Goal: Task Accomplishment & Management: Manage account settings

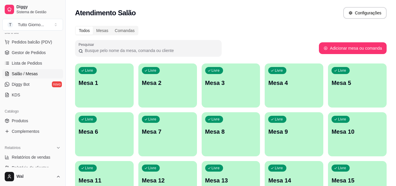
scroll to position [78, 0]
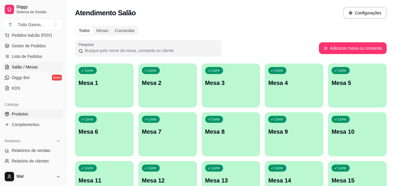
click at [18, 116] on span "Produtos" at bounding box center [20, 114] width 16 height 6
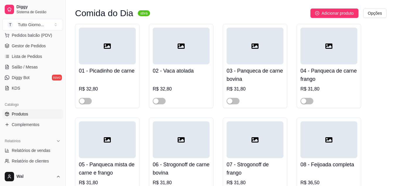
scroll to position [354, 0]
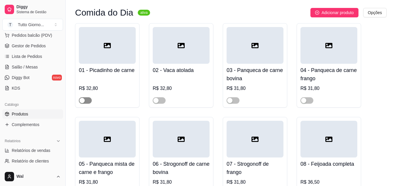
click at [91, 101] on span "button" at bounding box center [85, 100] width 13 height 6
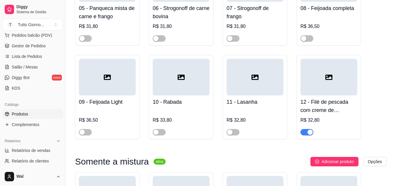
scroll to position [511, 0]
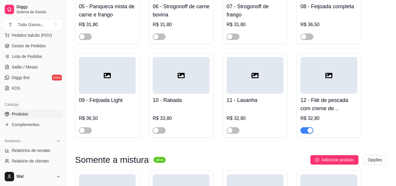
click at [307, 131] on button "button" at bounding box center [307, 130] width 13 height 6
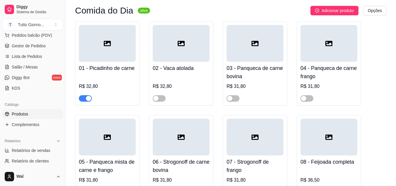
scroll to position [356, 0]
click at [239, 98] on span "button" at bounding box center [233, 98] width 13 height 6
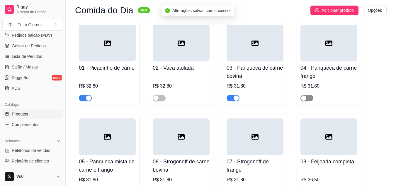
click at [312, 99] on span "button" at bounding box center [307, 98] width 13 height 6
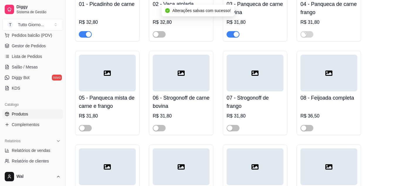
scroll to position [425, 0]
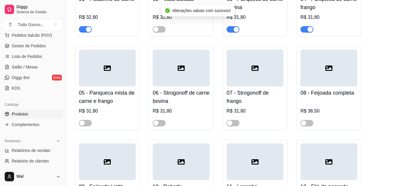
click at [92, 122] on div at bounding box center [85, 122] width 13 height 7
click at [88, 122] on span "button" at bounding box center [85, 123] width 13 height 6
click at [83, 31] on span "button" at bounding box center [85, 29] width 13 height 6
click at [90, 30] on span "button" at bounding box center [85, 29] width 13 height 6
click at [230, 31] on span "button" at bounding box center [233, 29] width 13 height 6
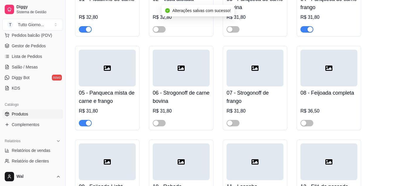
click at [303, 32] on span "button" at bounding box center [307, 29] width 13 height 6
click at [82, 122] on span "button" at bounding box center [85, 123] width 13 height 6
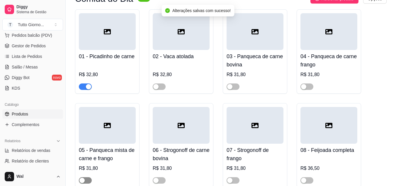
scroll to position [366, 0]
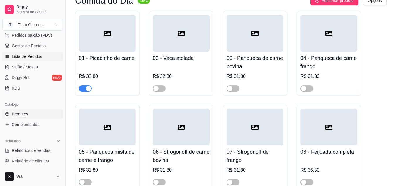
click at [32, 60] on link "Lista de Pedidos" at bounding box center [32, 56] width 61 height 9
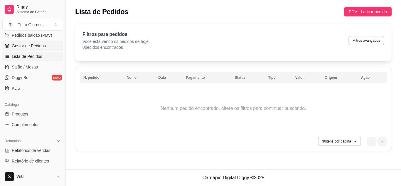
click at [34, 45] on span "Gestor de Pedidos" at bounding box center [29, 46] width 34 height 6
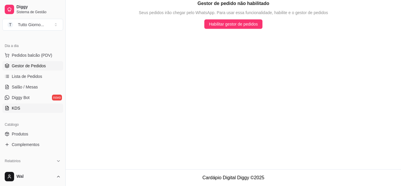
scroll to position [60, 0]
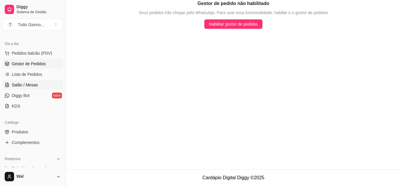
click at [22, 87] on span "Salão / Mesas" at bounding box center [25, 85] width 26 height 6
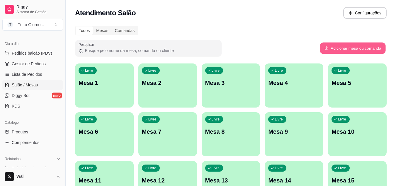
click at [347, 48] on button "Adicionar mesa ou comanda" at bounding box center [353, 48] width 66 height 11
select select "TABLE"
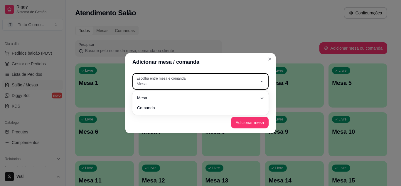
click at [261, 80] on icon "button" at bounding box center [262, 81] width 5 height 5
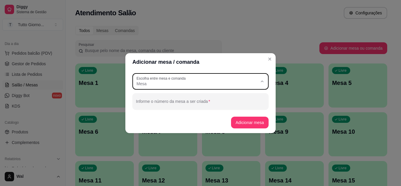
click at [183, 110] on span "Comanda" at bounding box center [198, 107] width 116 height 6
type input "CARD"
select select "CARD"
click at [246, 125] on button "Adicionar comanda" at bounding box center [246, 122] width 45 height 12
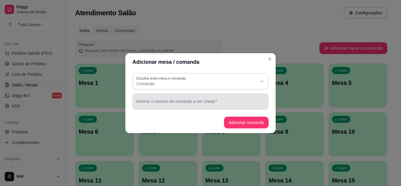
click at [227, 107] on div at bounding box center [200, 101] width 129 height 12
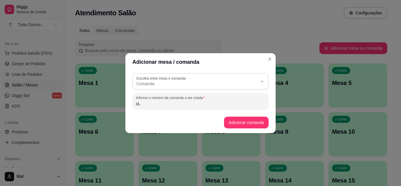
type input "c"
type input "Cleide"
click at [236, 125] on button "Adicionar comanda" at bounding box center [245, 121] width 43 height 11
click at [241, 122] on button "Adicionar comanda" at bounding box center [245, 121] width 43 height 11
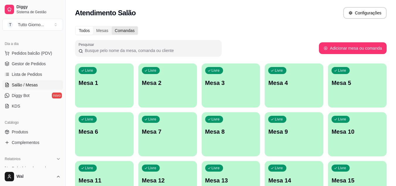
click at [121, 30] on div "Comandas" at bounding box center [125, 30] width 26 height 8
click at [112, 26] on input "Comandas" at bounding box center [112, 26] width 0 height 0
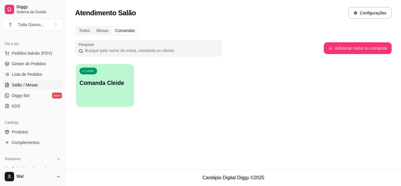
click at [100, 89] on div "Livre Comanda Cleide" at bounding box center [105, 82] width 58 height 36
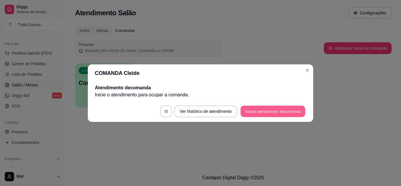
click at [261, 111] on button "Iniciar atendimento de comanda" at bounding box center [272, 110] width 65 height 11
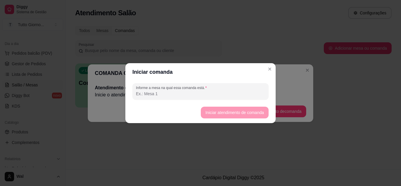
click at [180, 95] on input "Informe a mesa na qual essa comanda está." at bounding box center [200, 94] width 129 height 6
type input "Cleide"
click at [230, 115] on button "Iniciar atendimento de comanda" at bounding box center [235, 112] width 66 height 11
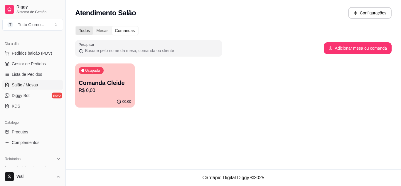
click at [85, 31] on div "Todos" at bounding box center [84, 30] width 17 height 8
click at [76, 26] on input "Todos" at bounding box center [76, 26] width 0 height 0
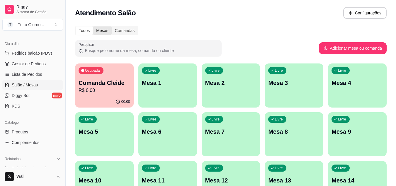
click at [104, 29] on div "Mesas" at bounding box center [102, 30] width 18 height 8
click at [93, 26] on input "Mesas" at bounding box center [93, 26] width 0 height 0
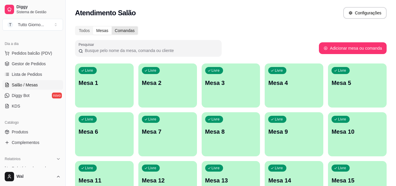
click at [123, 33] on div "Comandas" at bounding box center [125, 30] width 26 height 8
click at [112, 26] on input "Comandas" at bounding box center [112, 26] width 0 height 0
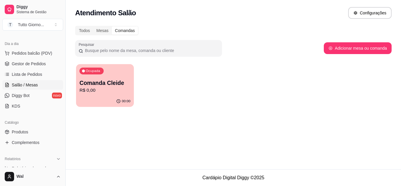
click at [104, 76] on div "Ocupada Comanda Cleide R$ 0,00" at bounding box center [105, 80] width 58 height 32
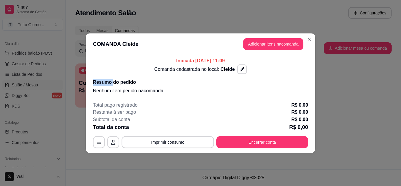
click at [104, 76] on div "Iniciada [DATE] 11:09 Comanda cadastrada no local: Cleide Resumo do pedido Nenh…" at bounding box center [200, 75] width 215 height 37
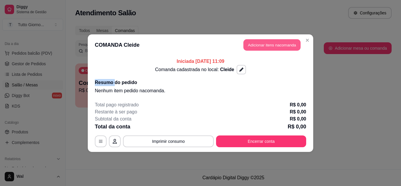
click at [279, 49] on button "Adicionar itens na comanda" at bounding box center [271, 44] width 57 height 11
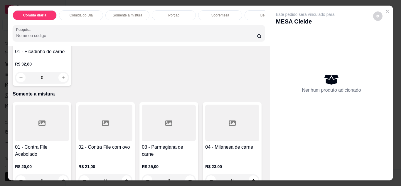
scroll to position [354, 0]
click at [61, 83] on div "0" at bounding box center [42, 77] width 54 height 12
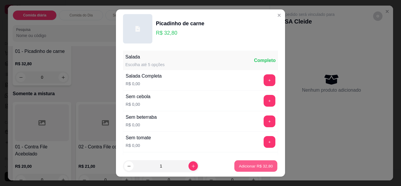
click at [247, 171] on button "Adicionar R$ 32,80" at bounding box center [255, 165] width 43 height 11
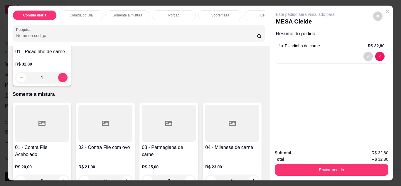
click at [57, 83] on div "1" at bounding box center [41, 78] width 53 height 12
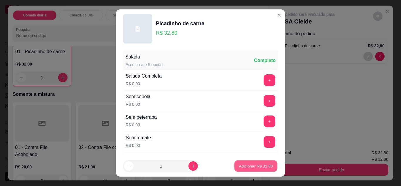
click at [246, 165] on p "Adicionar R$ 32,80" at bounding box center [256, 166] width 34 height 6
type input "2"
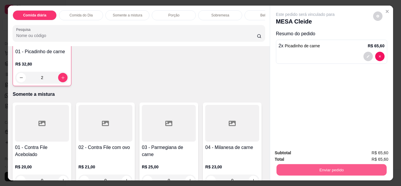
click at [312, 166] on button "Enviar pedido" at bounding box center [331, 169] width 110 height 11
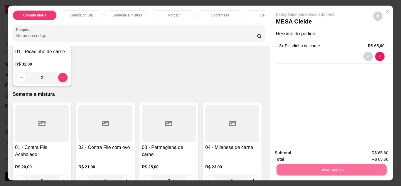
click at [378, 151] on button "Enviar pedido" at bounding box center [372, 153] width 33 height 11
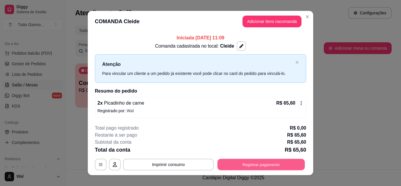
click at [261, 162] on button "Registrar pagamento" at bounding box center [260, 164] width 87 height 11
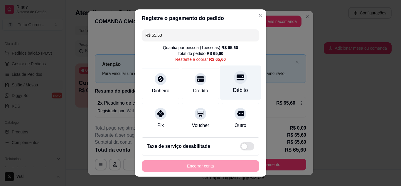
click at [233, 87] on div "Débito" at bounding box center [240, 90] width 15 height 8
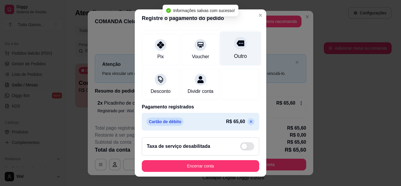
scroll to position [70, 0]
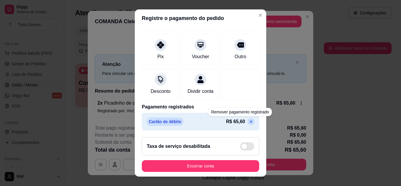
click at [249, 123] on icon at bounding box center [251, 121] width 5 height 5
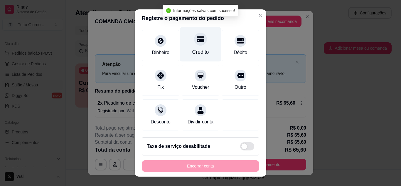
scroll to position [0, 0]
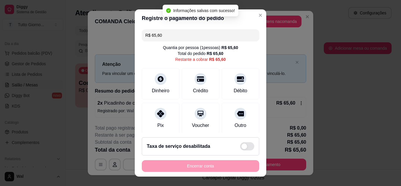
click at [163, 33] on input "R$ 65,60" at bounding box center [200, 35] width 110 height 12
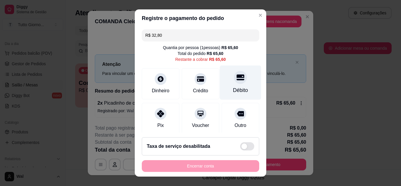
click at [234, 83] on div at bounding box center [240, 77] width 13 height 13
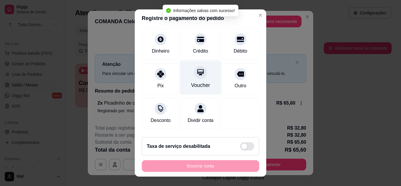
scroll to position [40, 0]
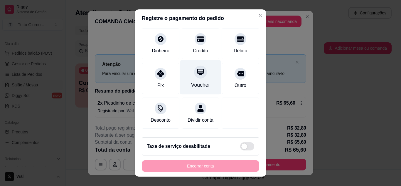
click at [191, 81] on div "Voucher" at bounding box center [200, 85] width 19 height 8
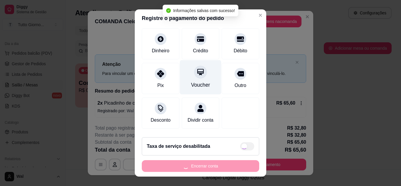
type input "R$ 0,00"
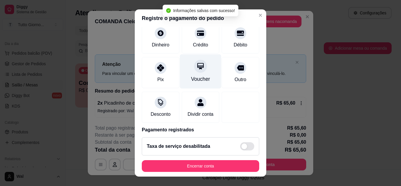
scroll to position [34, 0]
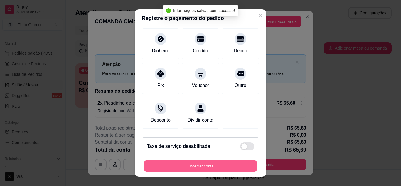
click at [192, 168] on button "Encerrar conta" at bounding box center [200, 165] width 114 height 11
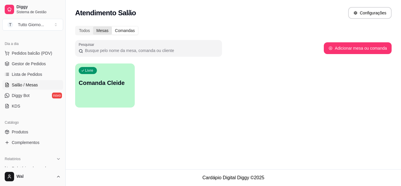
click at [103, 32] on div "Mesas" at bounding box center [102, 30] width 18 height 8
click at [93, 26] on input "Mesas" at bounding box center [93, 26] width 0 height 0
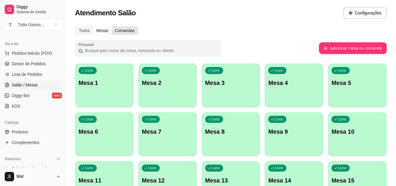
click at [121, 33] on div "Comandas" at bounding box center [125, 30] width 26 height 8
click at [112, 26] on input "Comandas" at bounding box center [112, 26] width 0 height 0
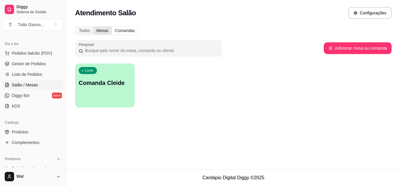
click at [100, 28] on div "Mesas" at bounding box center [102, 30] width 18 height 8
click at [93, 26] on input "Mesas" at bounding box center [93, 26] width 0 height 0
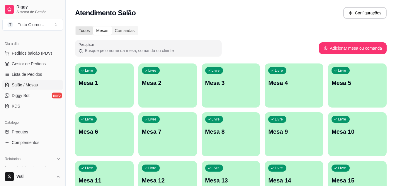
click at [82, 33] on div "Todos" at bounding box center [84, 30] width 17 height 8
click at [76, 26] on input "Todos" at bounding box center [76, 26] width 0 height 0
click at [122, 27] on div "Comandas" at bounding box center [125, 30] width 26 height 8
click at [112, 26] on input "Comandas" at bounding box center [112, 26] width 0 height 0
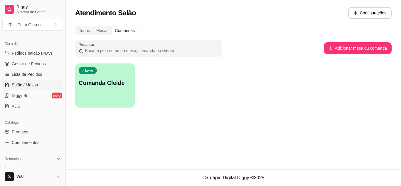
drag, startPoint x: 92, startPoint y: 78, endPoint x: 234, endPoint y: 101, distance: 143.8
click at [234, 101] on div "Livre Comanda Cleide" at bounding box center [233, 85] width 316 height 44
click at [107, 92] on div "Livre Comanda Cleide" at bounding box center [105, 82] width 58 height 36
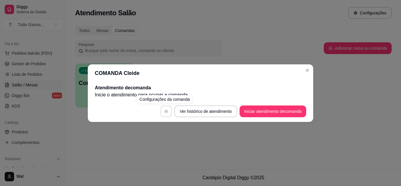
click at [165, 111] on icon "button" at bounding box center [166, 111] width 4 height 4
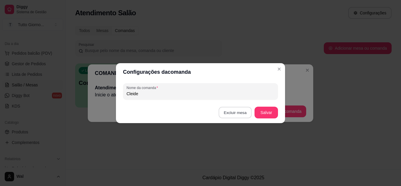
click at [229, 114] on button "Excluir mesa" at bounding box center [235, 112] width 33 height 11
click at [235, 150] on button "Confirmar" at bounding box center [236, 149] width 21 height 9
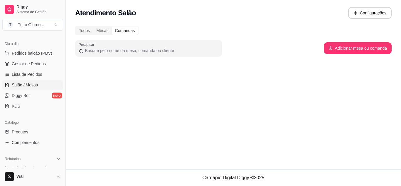
click at [278, 68] on div "Todos Mesas Comandas Pesquisar Adicionar mesa ou comanda" at bounding box center [233, 46] width 335 height 48
click at [87, 31] on div "Todos" at bounding box center [84, 30] width 17 height 8
click at [76, 26] on input "Todos" at bounding box center [76, 26] width 0 height 0
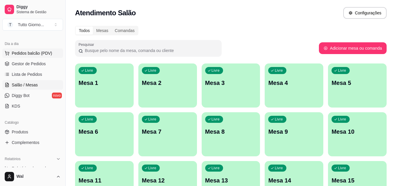
click at [37, 53] on span "Pedidos balcão (PDV)" at bounding box center [32, 53] width 40 height 6
click at [37, 53] on body "Diggy Sistema de Gestão T Tutto Giorno ... Loja aberta Plano Essencial + Mesas …" at bounding box center [198, 93] width 396 height 186
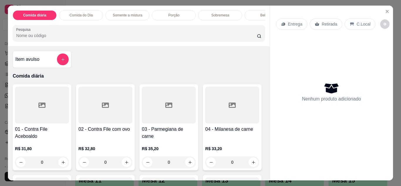
click at [292, 22] on p "Entrega" at bounding box center [295, 24] width 14 height 6
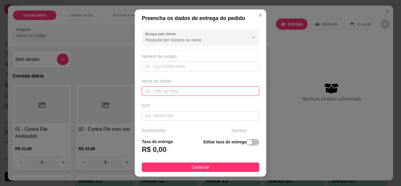
click at [155, 91] on input "text" at bounding box center [200, 90] width 117 height 9
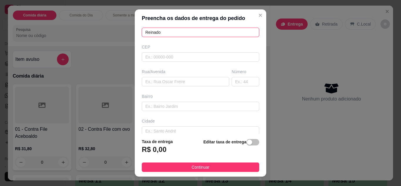
scroll to position [59, 0]
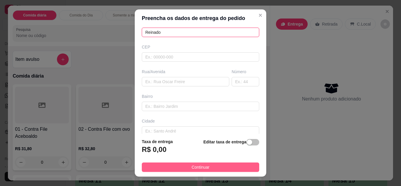
type input "Reinado"
click at [197, 166] on span "Continuar" at bounding box center [201, 167] width 18 height 6
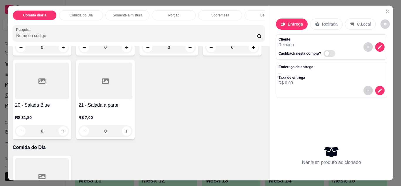
scroll to position [235, 0]
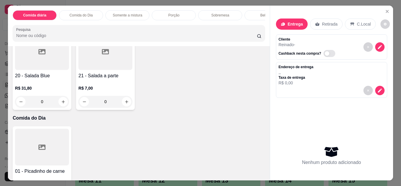
click at [69, 104] on div "0" at bounding box center [42, 102] width 54 height 12
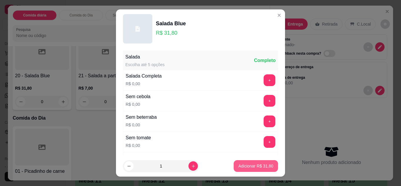
click at [243, 167] on p "Adicionar R$ 31,80" at bounding box center [255, 166] width 35 height 6
type input "1"
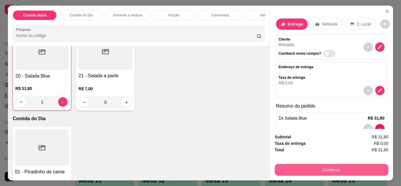
click at [322, 170] on button "Continuar" at bounding box center [332, 170] width 114 height 12
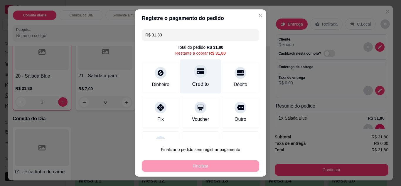
scroll to position [0, 0]
click at [197, 75] on icon at bounding box center [201, 71] width 8 height 8
type input "R$ 0,00"
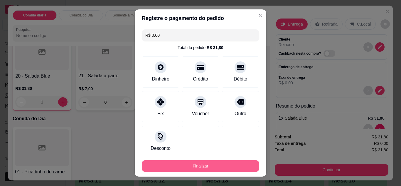
click at [194, 167] on button "Finalizar" at bounding box center [200, 166] width 117 height 12
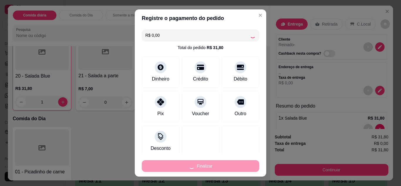
type input "0"
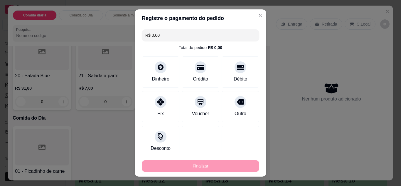
type input "-R$ 31,80"
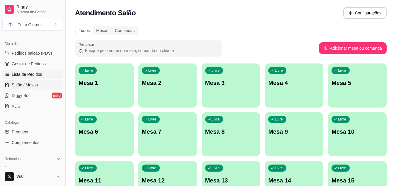
click at [26, 75] on span "Lista de Pedidos" at bounding box center [27, 74] width 31 height 6
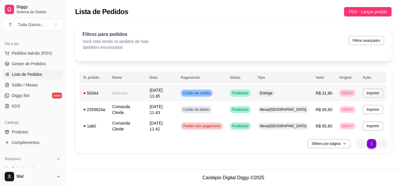
click at [99, 92] on div "59344" at bounding box center [94, 93] width 22 height 6
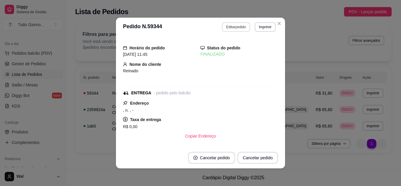
click at [239, 26] on button "Editar pedido" at bounding box center [236, 26] width 28 height 9
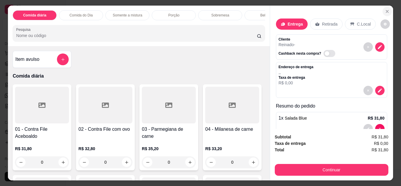
click at [386, 10] on icon "Close" at bounding box center [387, 11] width 2 height 2
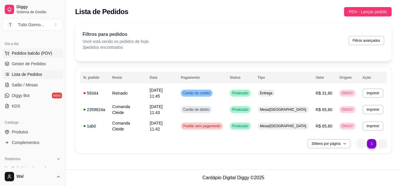
click at [23, 54] on span "Pedidos balcão (PDV)" at bounding box center [32, 53] width 40 height 6
click at [23, 54] on body "**********" at bounding box center [200, 93] width 401 height 186
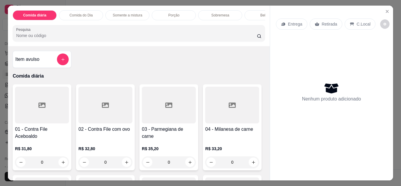
click at [293, 23] on p "Entrega" at bounding box center [295, 24] width 14 height 6
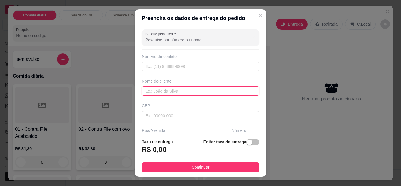
click at [154, 87] on input "text" at bounding box center [200, 90] width 117 height 9
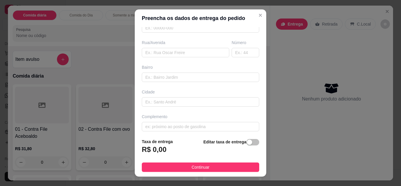
scroll to position [88, 0]
type input "Vivi"
drag, startPoint x: 145, startPoint y: 50, endPoint x: 194, endPoint y: 50, distance: 49.0
click at [146, 50] on input "text" at bounding box center [185, 52] width 87 height 9
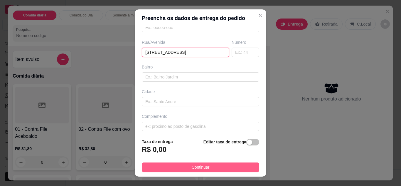
type input "[STREET_ADDRESS]"
click at [204, 166] on span "Continuar" at bounding box center [201, 167] width 18 height 6
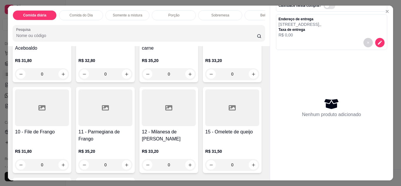
click at [69, 166] on div "0" at bounding box center [42, 165] width 54 height 12
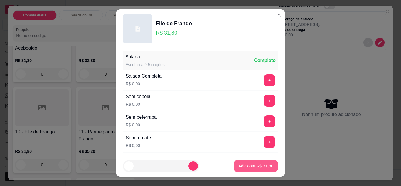
click at [251, 168] on p "Adicionar R$ 31,80" at bounding box center [255, 166] width 35 height 6
type input "1"
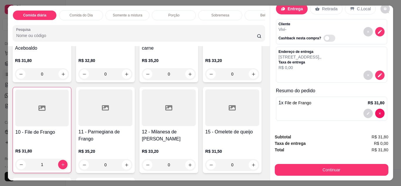
scroll to position [15, 0]
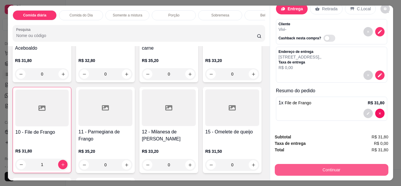
click at [321, 168] on button "Continuar" at bounding box center [332, 170] width 114 height 12
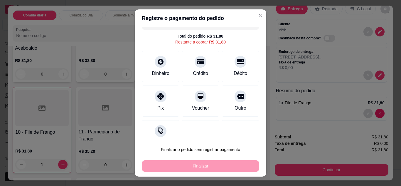
scroll to position [26, 0]
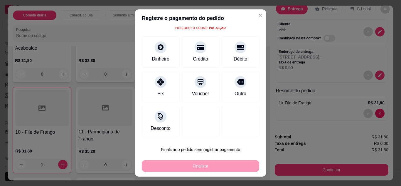
click at [189, 169] on div "Finalizar" at bounding box center [200, 166] width 117 height 12
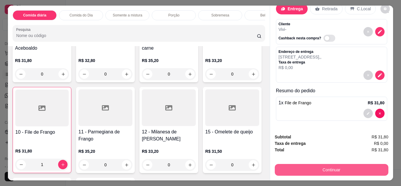
click at [331, 173] on button "Continuar" at bounding box center [332, 170] width 114 height 12
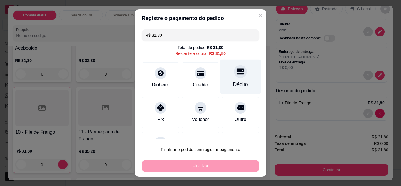
click at [236, 70] on icon at bounding box center [240, 71] width 8 height 6
type input "R$ 0,00"
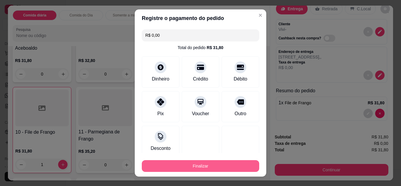
click at [194, 167] on button "Finalizar" at bounding box center [200, 166] width 117 height 12
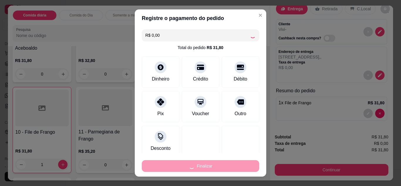
type input "0"
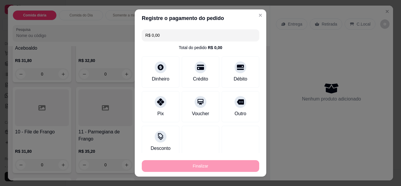
type input "-R$ 31,80"
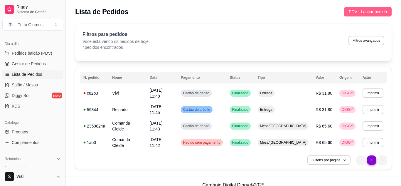
click at [368, 12] on span "PDV - Lançar pedido" at bounding box center [368, 12] width 38 height 6
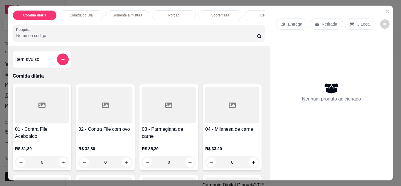
drag, startPoint x: 282, startPoint y: 23, endPoint x: 271, endPoint y: 41, distance: 21.2
click at [283, 23] on icon at bounding box center [283, 24] width 5 height 5
click at [293, 23] on p "Entrega" at bounding box center [295, 24] width 14 height 6
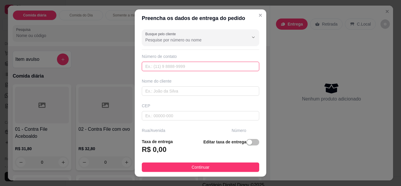
click at [148, 66] on input "text" at bounding box center [200, 66] width 117 height 9
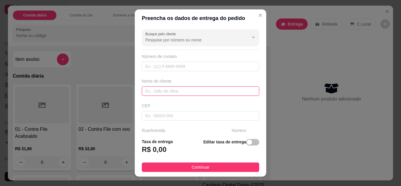
click at [149, 89] on input "text" at bounding box center [200, 90] width 117 height 9
click at [146, 92] on input "VAnessa" at bounding box center [200, 90] width 117 height 9
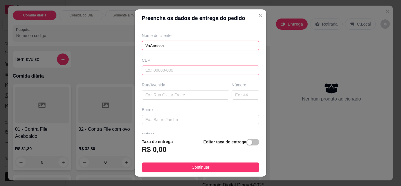
scroll to position [59, 0]
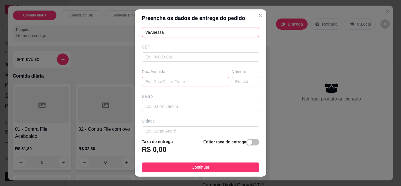
type input "VaAnessa"
click at [154, 80] on input "text" at bounding box center [185, 81] width 87 height 9
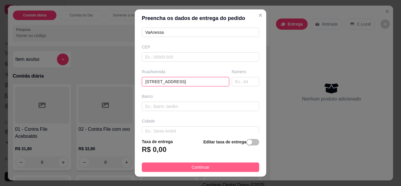
type input "[STREET_ADDRESS]"
click at [197, 167] on span "Continuar" at bounding box center [201, 167] width 18 height 6
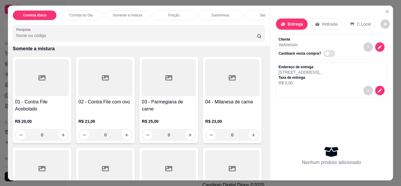
scroll to position [381, 0]
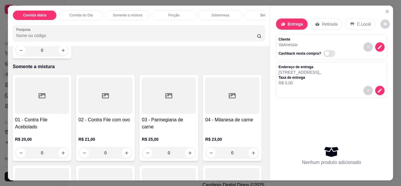
click at [43, 56] on div "0" at bounding box center [42, 50] width 54 height 12
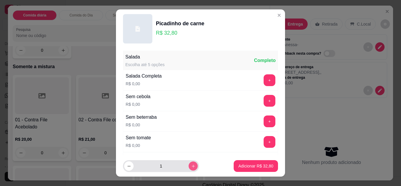
click at [191, 166] on icon "increase-product-quantity" at bounding box center [193, 166] width 4 height 4
type input "4"
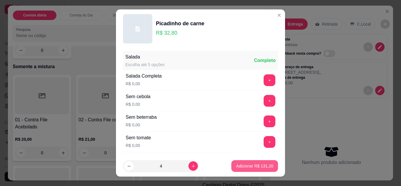
click at [250, 163] on p "Adicionar R$ 131,20" at bounding box center [254, 166] width 37 height 6
type input "4"
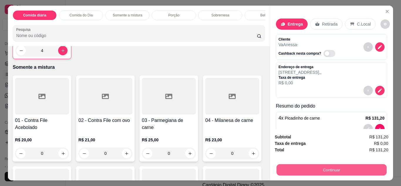
click at [339, 166] on button "Continuar" at bounding box center [331, 169] width 110 height 11
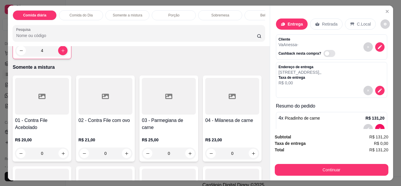
drag, startPoint x: 261, startPoint y: 15, endPoint x: 249, endPoint y: 21, distance: 13.9
click at [261, 15] on p "Bebidas" at bounding box center [266, 15] width 13 height 5
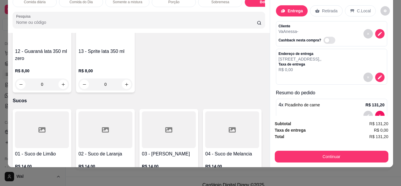
scroll to position [1260, 0]
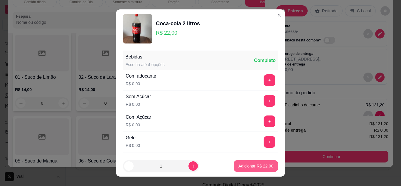
click at [247, 167] on p "Adicionar R$ 22,00" at bounding box center [255, 166] width 35 height 6
type input "1"
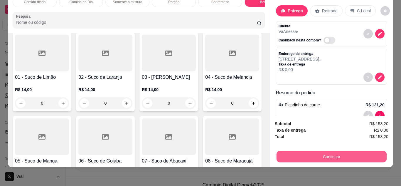
click at [318, 153] on button "Continuar" at bounding box center [331, 156] width 110 height 11
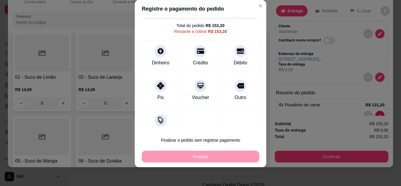
scroll to position [18, 0]
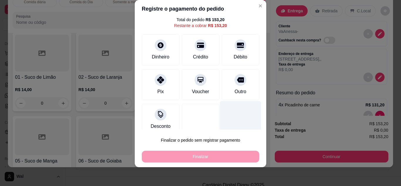
drag, startPoint x: 254, startPoint y: 113, endPoint x: 229, endPoint y: 116, distance: 24.2
click at [250, 115] on div "R$ 153,20 Total do pedido R$ 153,20 Restante a cobrar R$ 153,20 Dinheiro Crédit…" at bounding box center [200, 74] width 131 height 112
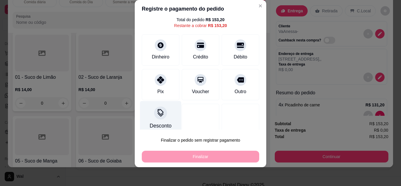
click at [163, 123] on div "Desconto" at bounding box center [161, 126] width 22 height 8
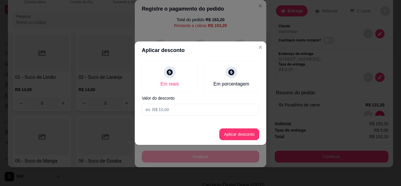
click at [170, 111] on input at bounding box center [200, 110] width 117 height 12
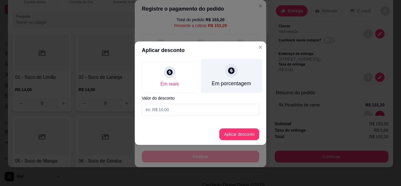
drag, startPoint x: 235, startPoint y: 68, endPoint x: 203, endPoint y: 83, distance: 35.3
click at [235, 68] on icon at bounding box center [231, 71] width 8 height 8
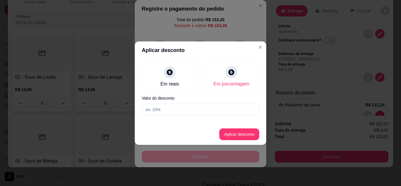
drag, startPoint x: 190, startPoint y: 98, endPoint x: 187, endPoint y: 102, distance: 5.2
click at [190, 98] on label "Valor do desconto" at bounding box center [200, 98] width 117 height 4
click at [184, 107] on input at bounding box center [200, 110] width 117 height 12
type input "20"
click at [232, 136] on button "Aplicar desconto" at bounding box center [239, 134] width 40 height 12
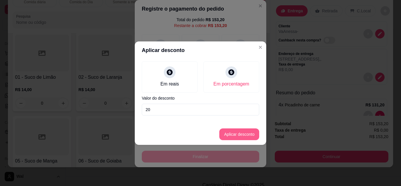
type input "R$ 122,56"
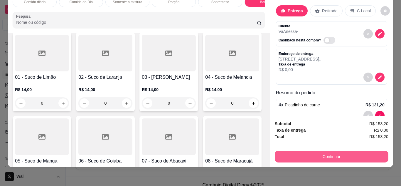
click at [333, 151] on button "Continuar" at bounding box center [332, 157] width 114 height 12
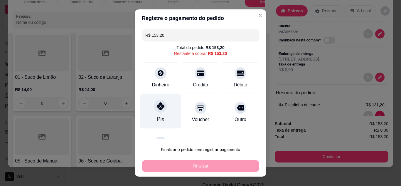
click at [159, 107] on icon at bounding box center [161, 106] width 8 height 8
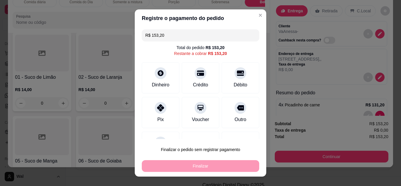
type input "R$ 0,00"
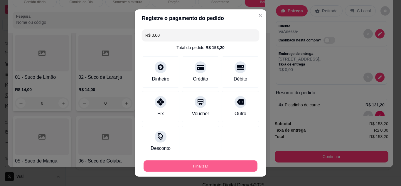
click at [193, 167] on button "Finalizar" at bounding box center [200, 165] width 114 height 11
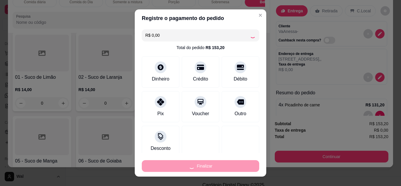
type input "0"
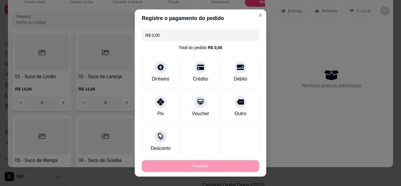
type input "-R$ 153,20"
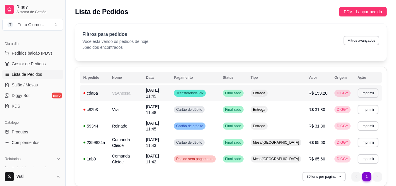
click at [94, 92] on div "cda6a" at bounding box center [94, 93] width 22 height 6
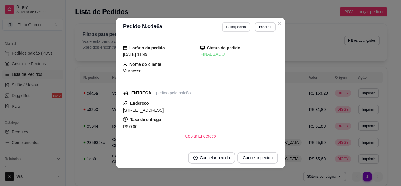
click at [234, 25] on button "Editar pedido" at bounding box center [236, 26] width 28 height 9
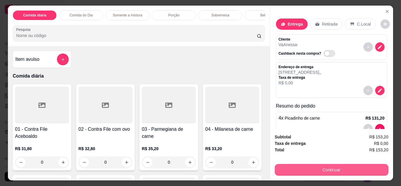
click at [326, 168] on button "Continuar" at bounding box center [332, 170] width 114 height 12
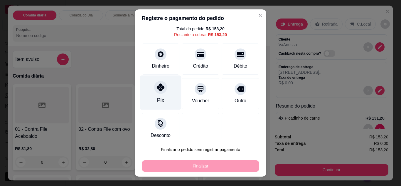
scroll to position [26, 0]
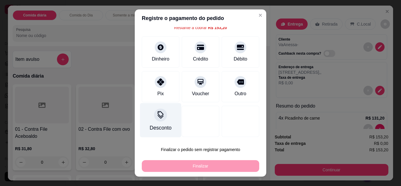
click at [158, 119] on div at bounding box center [160, 114] width 13 height 13
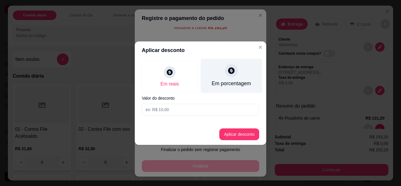
click at [230, 72] on icon at bounding box center [231, 70] width 6 height 6
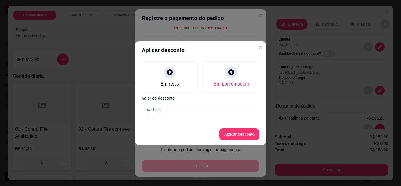
click at [173, 108] on input at bounding box center [200, 110] width 117 height 12
type input "20"
click at [246, 136] on button "Aplicar desconto" at bounding box center [239, 134] width 40 height 12
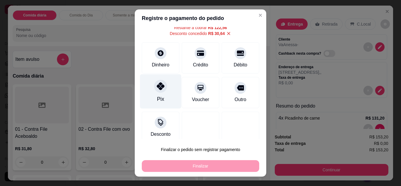
click at [158, 90] on div at bounding box center [160, 86] width 13 height 13
type input "R$ 0,00"
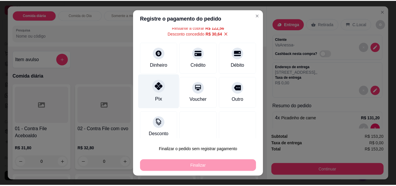
scroll to position [20, 0]
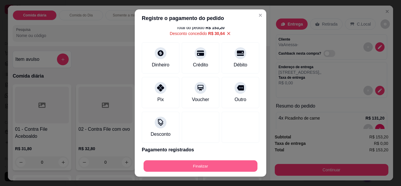
click at [198, 168] on button "Finalizar" at bounding box center [200, 165] width 114 height 11
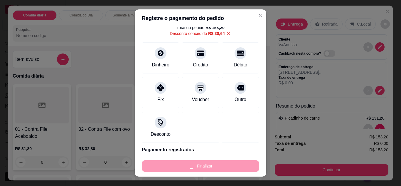
type input "0"
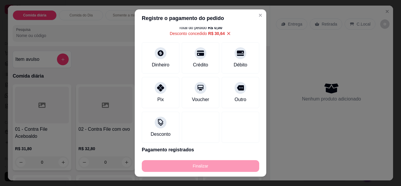
type input "-R$ 153,20"
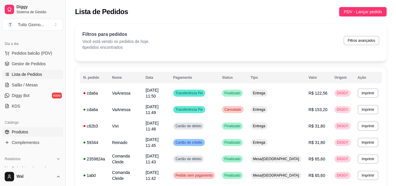
click at [18, 134] on span "Produtos" at bounding box center [20, 132] width 16 height 6
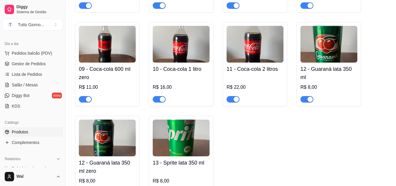
scroll to position [1379, 0]
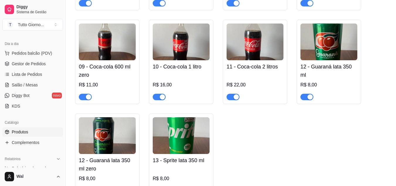
click at [157, 100] on span "button" at bounding box center [159, 97] width 13 height 6
click at [21, 80] on ul "Pedidos balcão (PDV) Gestor de Pedidos Lista de Pedidos Salão / Mesas Diggy Bot…" at bounding box center [32, 79] width 61 height 62
click at [21, 83] on span "Salão / Mesas" at bounding box center [25, 85] width 26 height 6
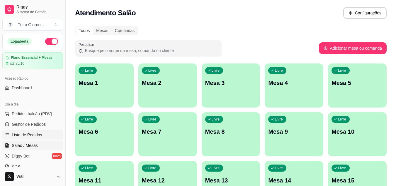
click at [35, 134] on span "Lista de Pedidos" at bounding box center [27, 135] width 31 height 6
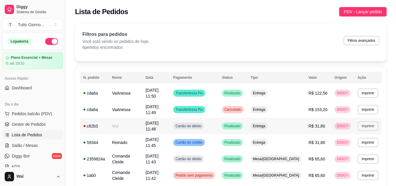
click at [369, 121] on button "Imprimir" at bounding box center [368, 125] width 21 height 9
click at [352, 139] on button "IMPRESSORA CAIXA" at bounding box center [356, 140] width 43 height 9
click at [364, 138] on button "Imprimir" at bounding box center [368, 142] width 21 height 9
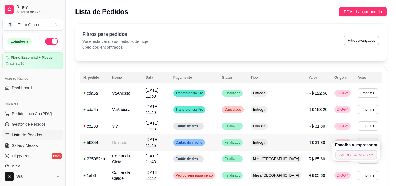
click at [351, 155] on button "IMPRESSORA CAIXA" at bounding box center [357, 154] width 42 height 9
click at [368, 89] on button "Imprimir" at bounding box center [368, 92] width 20 height 9
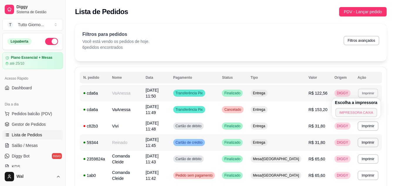
click at [352, 115] on button "IMPRESSORA CAIXA" at bounding box center [357, 112] width 42 height 9
click at [369, 94] on button "Imprimir" at bounding box center [368, 92] width 21 height 9
click at [355, 112] on button "IMPRESSORA CAIXA" at bounding box center [356, 112] width 43 height 9
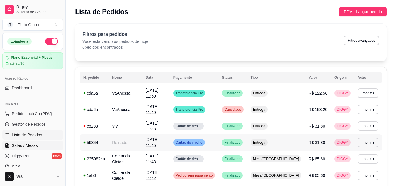
click at [32, 147] on span "Salão / Mesas" at bounding box center [25, 145] width 26 height 6
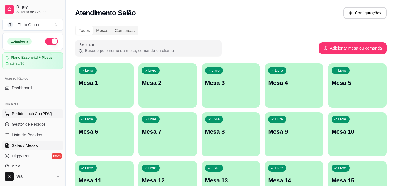
click at [28, 114] on span "Pedidos balcão (PDV)" at bounding box center [32, 114] width 40 height 6
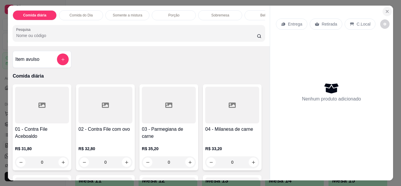
click at [386, 9] on icon "Close" at bounding box center [387, 11] width 5 height 5
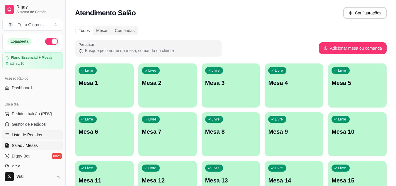
click at [26, 137] on span "Lista de Pedidos" at bounding box center [27, 135] width 31 height 6
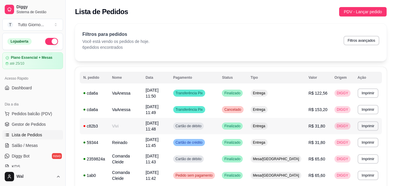
click at [203, 124] on span "Cartão de débito" at bounding box center [189, 126] width 28 height 5
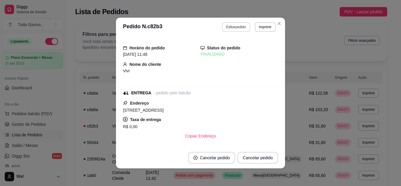
click at [231, 25] on button "Editar pedido" at bounding box center [236, 26] width 28 height 9
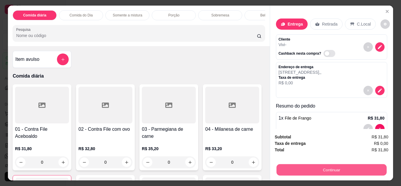
click at [330, 168] on button "Continuar" at bounding box center [331, 169] width 110 height 11
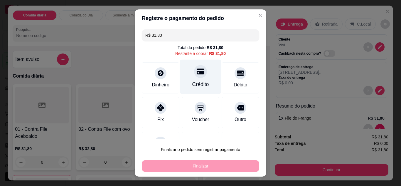
click at [195, 78] on div "Crédito" at bounding box center [200, 76] width 41 height 34
type input "R$ 0,00"
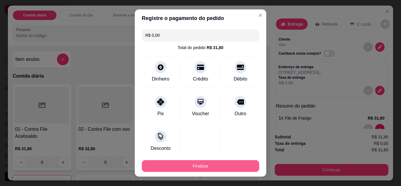
click at [202, 164] on button "Finalizar" at bounding box center [200, 166] width 117 height 12
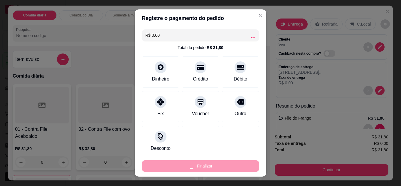
type input "0"
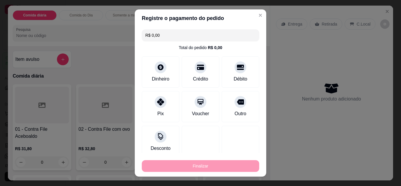
type input "-R$ 31,80"
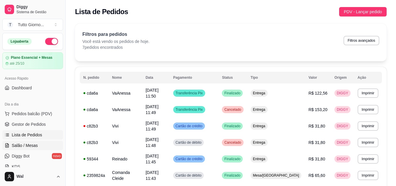
click at [23, 147] on span "Salão / Mesas" at bounding box center [25, 145] width 26 height 6
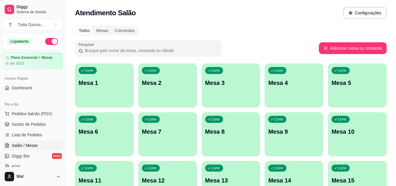
click at [115, 140] on div "Livre Mesa 6" at bounding box center [104, 130] width 59 height 37
click at [98, 133] on p "Mesa 6" at bounding box center [105, 132] width 50 height 8
click at [98, 132] on p "Mesa 6" at bounding box center [105, 132] width 50 height 8
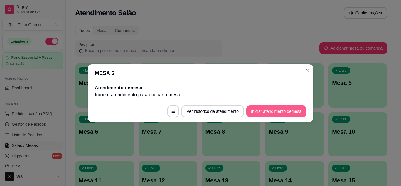
click at [264, 111] on button "Iniciar atendimento de mesa" at bounding box center [276, 111] width 60 height 12
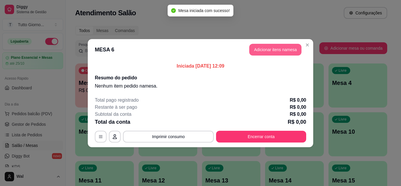
click at [268, 52] on button "Adicionar itens na mesa" at bounding box center [275, 50] width 52 height 12
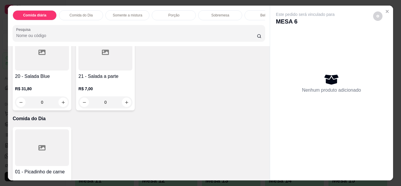
scroll to position [235, 0]
click at [69, 104] on div "0" at bounding box center [42, 102] width 54 height 12
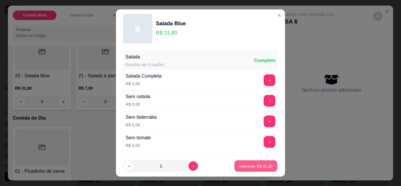
click at [244, 167] on p "Adicionar R$ 31,80" at bounding box center [256, 166] width 34 height 6
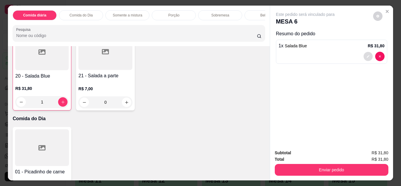
click at [366, 55] on icon "decrease-product-quantity" at bounding box center [368, 57] width 4 height 4
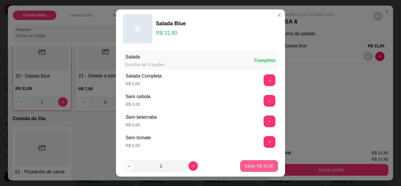
click at [252, 165] on p "Editar R$ 31,80" at bounding box center [259, 166] width 28 height 6
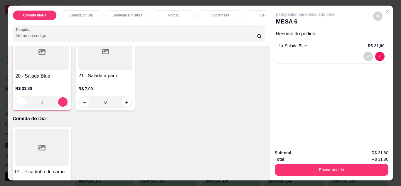
click at [69, 103] on div "1" at bounding box center [41, 102] width 53 height 12
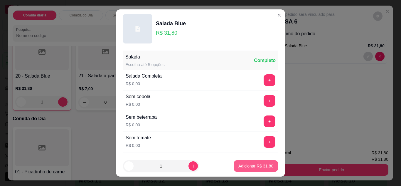
click at [246, 170] on button "Adicionar R$ 31,80" at bounding box center [256, 166] width 44 height 12
type input "2"
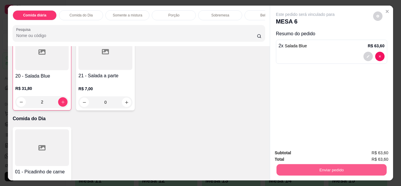
click at [333, 165] on button "Enviar pedido" at bounding box center [331, 169] width 110 height 11
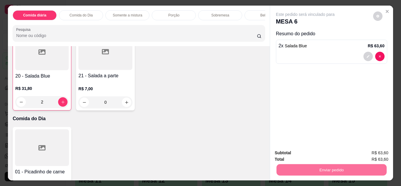
click at [376, 151] on button "Enviar pedido" at bounding box center [373, 152] width 32 height 11
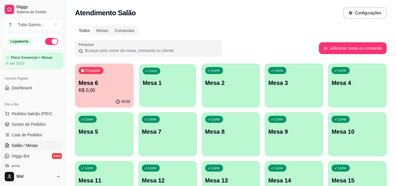
click at [163, 92] on div "Livre Mesa 1" at bounding box center [167, 82] width 57 height 36
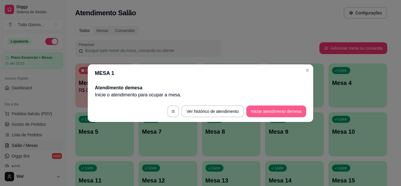
click at [288, 110] on button "Iniciar atendimento de mesa" at bounding box center [276, 111] width 60 height 12
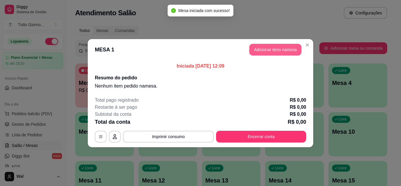
click at [278, 51] on button "Adicionar itens na mesa" at bounding box center [275, 50] width 52 height 12
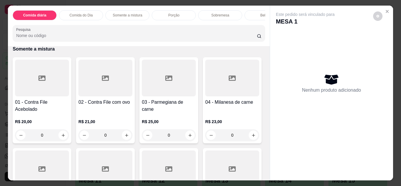
scroll to position [411, 0]
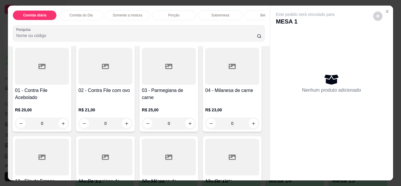
click at [63, 27] on div "0" at bounding box center [42, 21] width 54 height 12
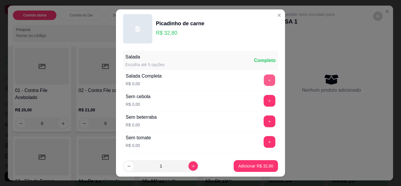
click at [264, 78] on button "+" at bounding box center [269, 79] width 11 height 11
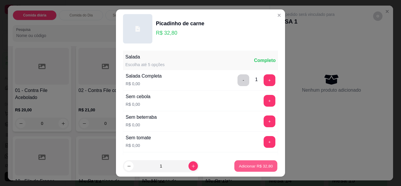
click at [248, 167] on p "Adicionar R$ 32,80" at bounding box center [256, 166] width 34 height 6
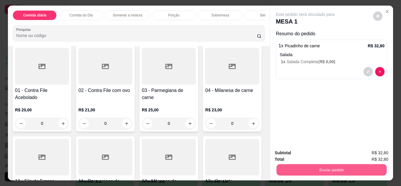
click at [312, 170] on button "Enviar pedido" at bounding box center [331, 169] width 110 height 11
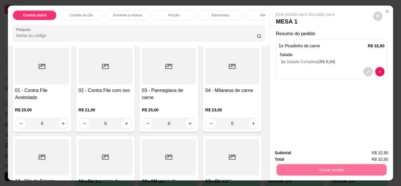
click at [371, 151] on button "Enviar pedido" at bounding box center [372, 152] width 33 height 11
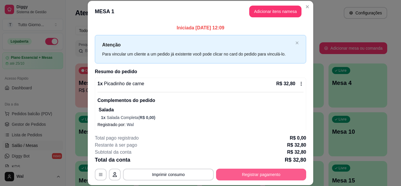
click at [243, 172] on button "Registrar pagamento" at bounding box center [261, 174] width 90 height 12
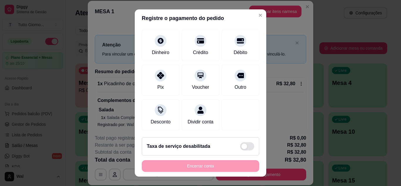
scroll to position [45, 0]
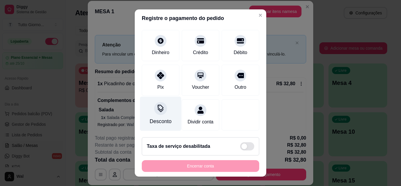
click at [148, 103] on div "Desconto" at bounding box center [160, 113] width 41 height 34
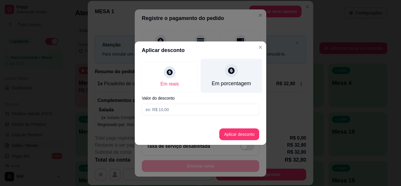
click at [231, 76] on div at bounding box center [231, 70] width 13 height 13
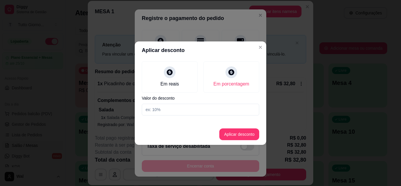
click at [162, 110] on input at bounding box center [200, 110] width 117 height 12
type input "10"
click at [234, 138] on button "Aplicar desconto" at bounding box center [239, 133] width 38 height 11
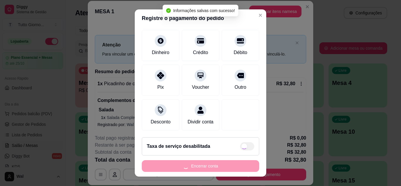
type input "R$ 29,52"
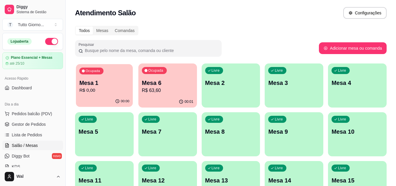
click at [101, 93] on p "R$ 0,00" at bounding box center [105, 90] width 50 height 7
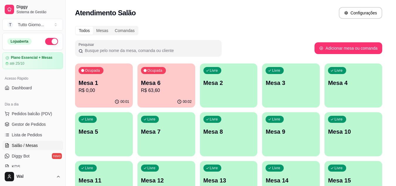
click at [101, 93] on div "Complementos do pedido Salada 1 x Salada Completa ( R$ 0,00 )" at bounding box center [198, 106] width 211 height 29
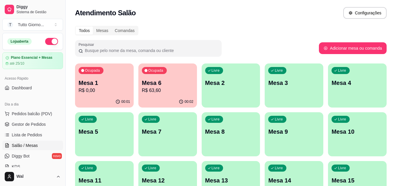
click at [249, 11] on div "Atendimento Salão Configurações" at bounding box center [231, 13] width 312 height 12
click at [25, 111] on span "Pedidos balcão (PDV)" at bounding box center [32, 114] width 40 height 6
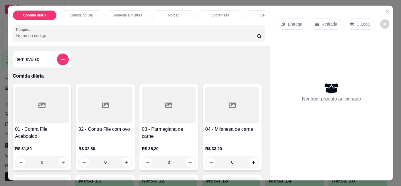
click at [293, 21] on p "Entrega" at bounding box center [295, 24] width 14 height 6
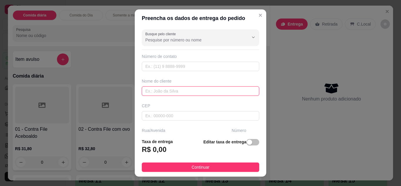
click at [165, 93] on input "text" at bounding box center [200, 90] width 117 height 9
type input "[PERSON_NAME]"
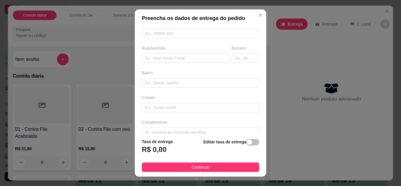
scroll to position [91, 0]
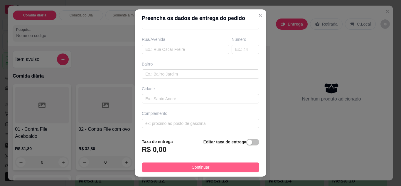
click at [227, 164] on button "Continuar" at bounding box center [200, 166] width 117 height 9
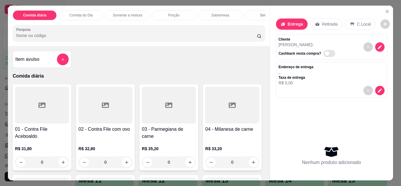
click at [58, 163] on div "0" at bounding box center [42, 162] width 54 height 12
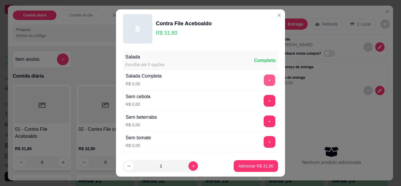
click at [264, 78] on button "+" at bounding box center [269, 79] width 11 height 11
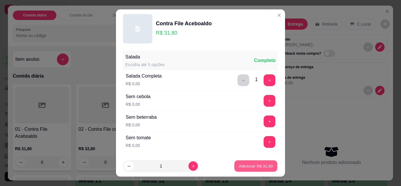
click at [258, 167] on p "Adicionar R$ 31,80" at bounding box center [256, 166] width 34 height 6
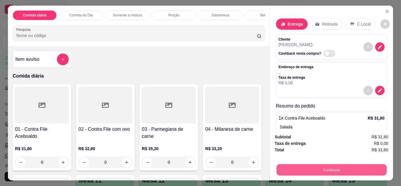
click at [324, 165] on button "Continuar" at bounding box center [331, 169] width 110 height 11
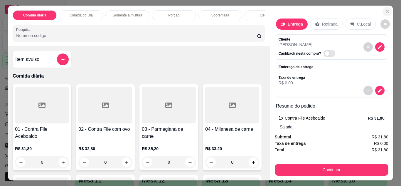
click at [385, 9] on icon "Close" at bounding box center [387, 11] width 5 height 5
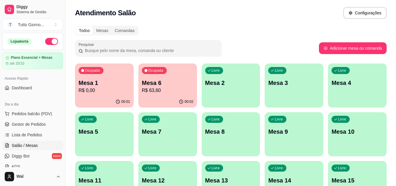
click at [38, 113] on span "Pedidos balcão (PDV)" at bounding box center [32, 114] width 40 height 6
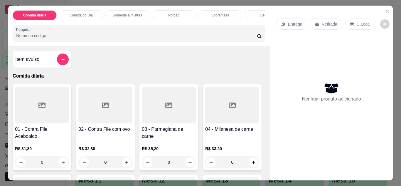
click at [328, 23] on p "Retirada" at bounding box center [330, 24] width 16 height 6
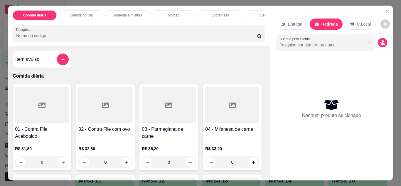
click at [293, 21] on p "Entrega" at bounding box center [295, 24] width 14 height 6
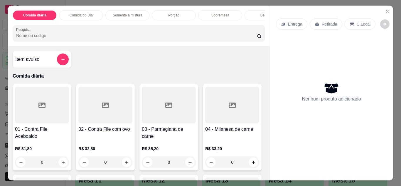
click at [289, 21] on p "Entrega" at bounding box center [295, 24] width 14 height 6
click at [386, 10] on icon "Close" at bounding box center [387, 11] width 2 height 2
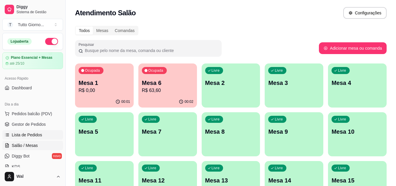
click at [33, 135] on span "Lista de Pedidos" at bounding box center [27, 135] width 31 height 6
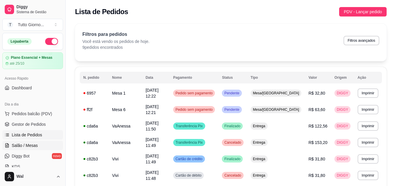
click at [43, 145] on link "Salão / Mesas" at bounding box center [32, 145] width 61 height 9
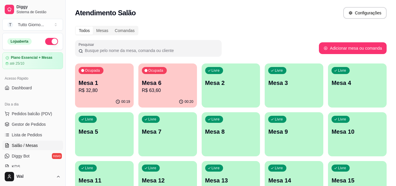
click at [167, 87] on p "R$ 63,60" at bounding box center [168, 90] width 52 height 7
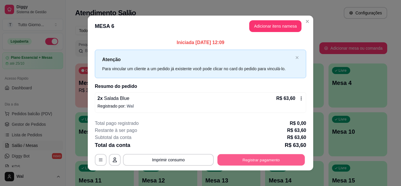
click at [253, 160] on button "Registrar pagamento" at bounding box center [260, 159] width 87 height 11
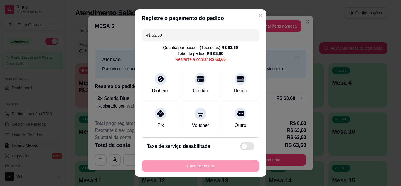
drag, startPoint x: 172, startPoint y: 38, endPoint x: 123, endPoint y: 33, distance: 49.0
click at [123, 33] on div "Registre o pagamento do pedido R$ 63,60 Quantia por pessoa ( 1 pessoas) R$ 63,6…" at bounding box center [200, 93] width 401 height 186
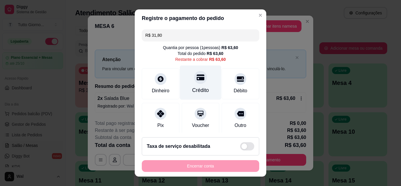
click at [197, 80] on icon at bounding box center [201, 77] width 8 height 6
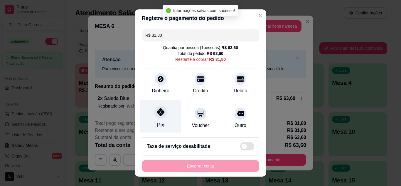
click at [159, 121] on div "Pix" at bounding box center [160, 125] width 7 height 8
type input "R$ 0,00"
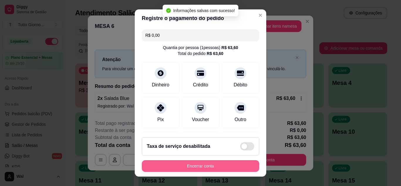
click at [189, 169] on button "Encerrar conta" at bounding box center [200, 166] width 117 height 12
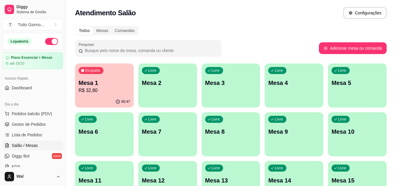
click at [106, 83] on p "Mesa 1" at bounding box center [105, 83] width 52 height 8
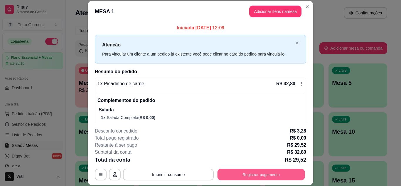
click at [256, 173] on button "Registrar pagamento" at bounding box center [260, 173] width 87 height 11
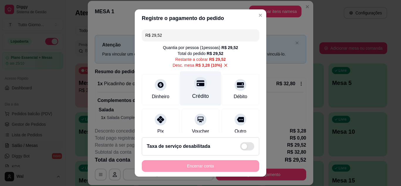
click at [197, 87] on icon at bounding box center [201, 83] width 8 height 8
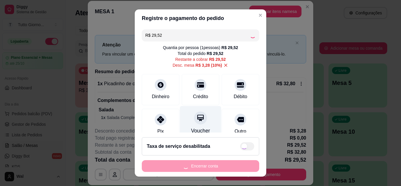
type input "R$ 0,00"
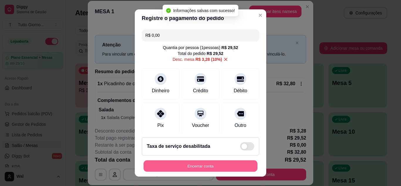
click at [198, 170] on button "Encerrar conta" at bounding box center [200, 165] width 114 height 11
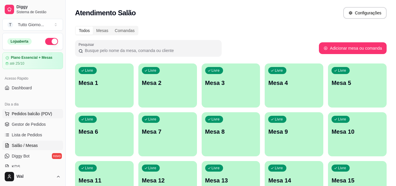
click at [33, 114] on span "Pedidos balcão (PDV)" at bounding box center [32, 114] width 40 height 6
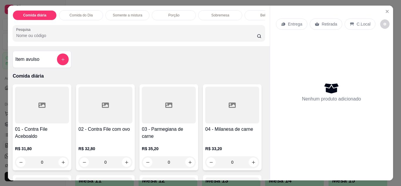
click at [320, 26] on div "Retirada" at bounding box center [326, 23] width 33 height 11
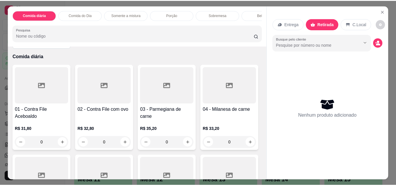
scroll to position [29, 0]
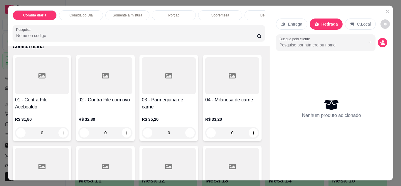
click at [36, 91] on div at bounding box center [42, 75] width 54 height 37
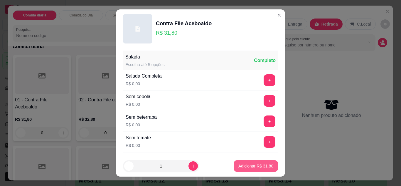
click at [251, 161] on button "Adicionar R$ 31,80" at bounding box center [256, 166] width 44 height 12
type input "1"
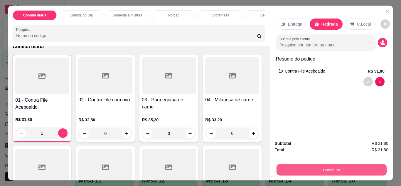
click at [312, 171] on button "Continuar" at bounding box center [331, 169] width 110 height 11
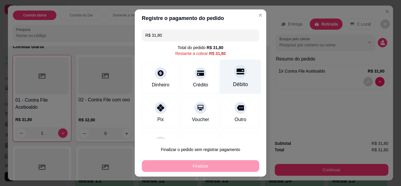
click at [234, 75] on div at bounding box center [240, 71] width 13 height 13
type input "R$ 0,00"
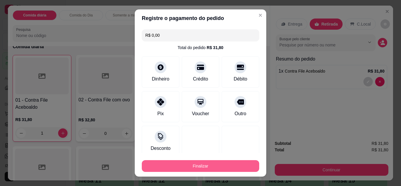
click at [191, 167] on button "Finalizar" at bounding box center [200, 166] width 117 height 12
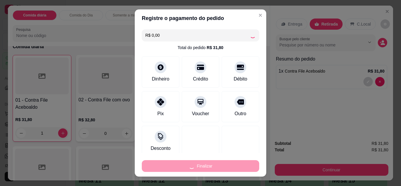
type input "0"
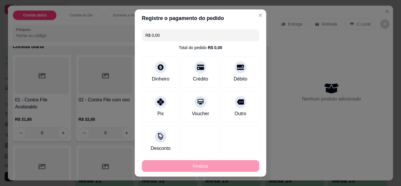
type input "-R$ 31,80"
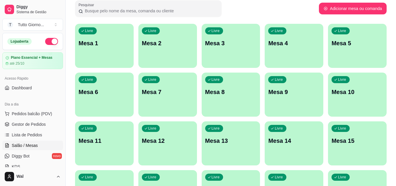
scroll to position [88, 0]
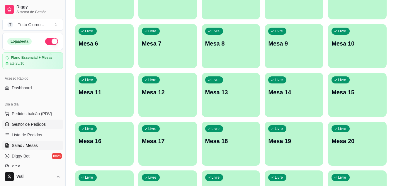
click at [26, 127] on link "Gestor de Pedidos" at bounding box center [32, 123] width 61 height 9
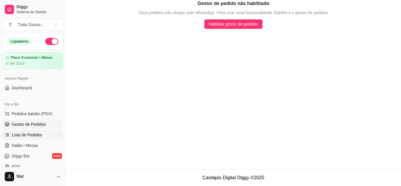
click at [24, 136] on span "Lista de Pedidos" at bounding box center [27, 135] width 31 height 6
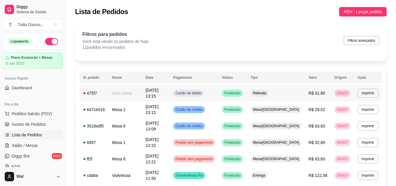
click at [122, 92] on td "Sem nome" at bounding box center [125, 93] width 33 height 16
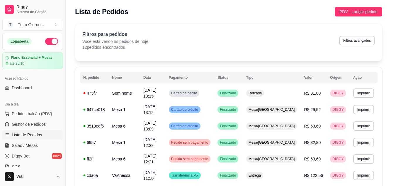
click at [122, 93] on div "Pagamento Cartão de débito R$ 31,80" at bounding box center [198, 103] width 158 height 28
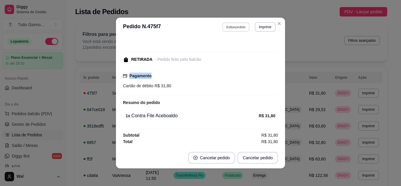
click at [235, 29] on button "Editar pedido" at bounding box center [235, 26] width 27 height 9
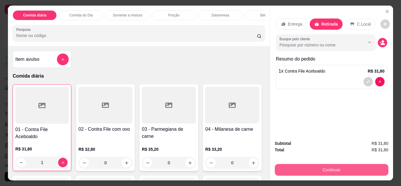
click at [325, 168] on button "Continuar" at bounding box center [332, 170] width 114 height 12
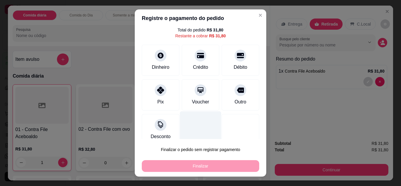
scroll to position [26, 0]
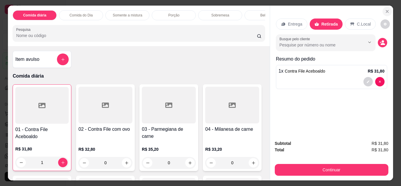
click at [385, 11] on icon "Close" at bounding box center [387, 11] width 5 height 5
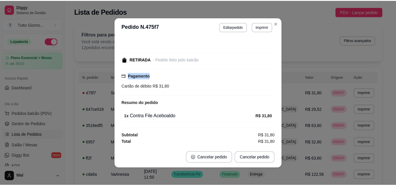
scroll to position [21, 0]
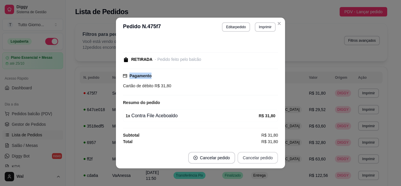
click at [248, 161] on button "Cancelar pedido" at bounding box center [257, 158] width 40 height 12
click at [260, 157] on button "Cancelar pedido" at bounding box center [257, 157] width 39 height 11
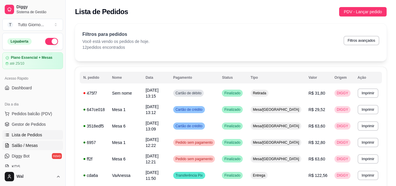
click at [22, 143] on span "Salão / Mesas" at bounding box center [25, 145] width 26 height 6
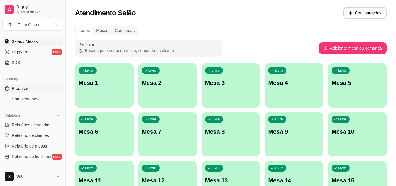
scroll to position [117, 0]
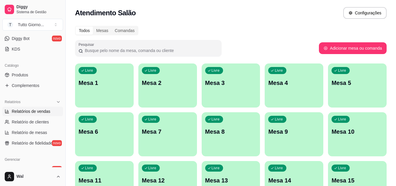
click at [41, 114] on span "Relatórios de vendas" at bounding box center [31, 111] width 39 height 6
select select "ALL"
select select "0"
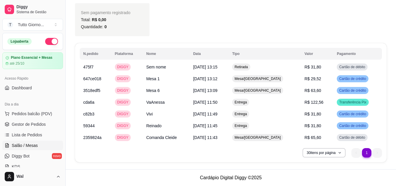
click at [22, 146] on span "Salão / Mesas" at bounding box center [25, 145] width 26 height 6
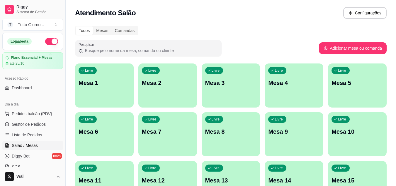
click at [102, 139] on div "Livre Mesa 6" at bounding box center [104, 130] width 59 height 37
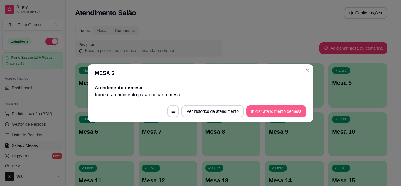
click at [274, 108] on button "Iniciar atendimento de mesa" at bounding box center [276, 111] width 60 height 12
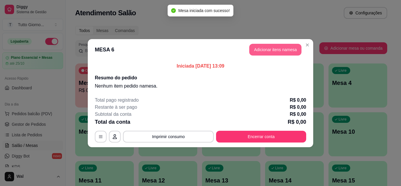
click at [279, 51] on button "Adicionar itens na mesa" at bounding box center [275, 50] width 52 height 12
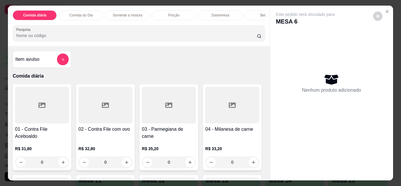
click at [107, 120] on div at bounding box center [105, 105] width 54 height 37
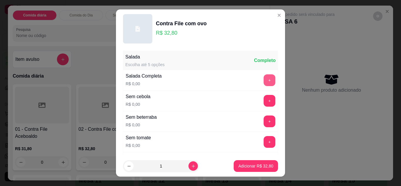
click at [263, 76] on button "+" at bounding box center [269, 80] width 12 height 12
click at [244, 163] on p "Adicionar R$ 32,80" at bounding box center [255, 166] width 35 height 6
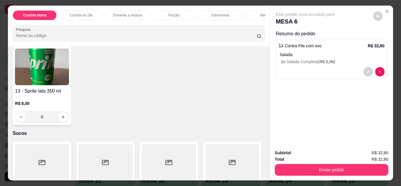
scroll to position [1144, 0]
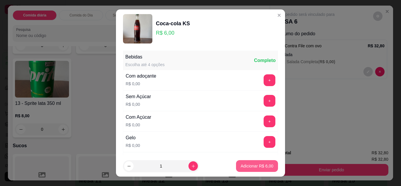
click at [239, 171] on button "Adicionar R$ 6,00" at bounding box center [257, 166] width 42 height 12
type input "1"
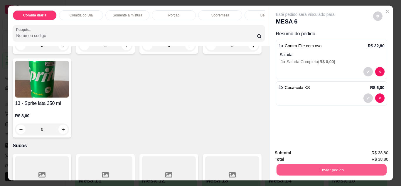
click at [342, 168] on button "Enviar pedido" at bounding box center [331, 169] width 110 height 11
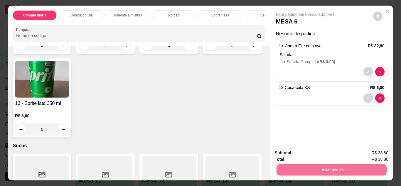
click at [365, 149] on button "Enviar pedido" at bounding box center [372, 152] width 33 height 11
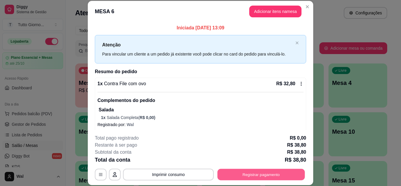
click at [244, 179] on button "Registrar pagamento" at bounding box center [260, 173] width 87 height 11
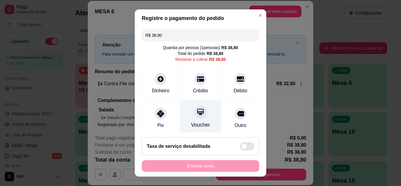
click at [197, 114] on icon at bounding box center [201, 112] width 8 height 8
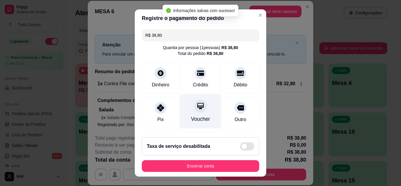
type input "R$ 0,00"
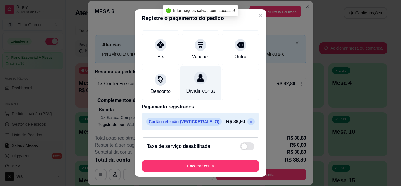
scroll to position [70, 0]
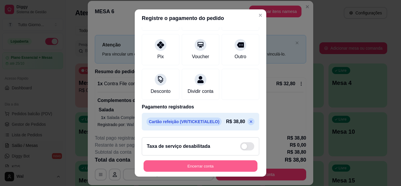
click at [197, 164] on button "Encerrar conta" at bounding box center [200, 165] width 114 height 11
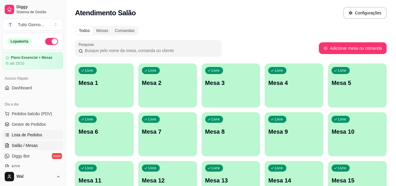
click at [35, 132] on span "Lista de Pedidos" at bounding box center [27, 135] width 31 height 6
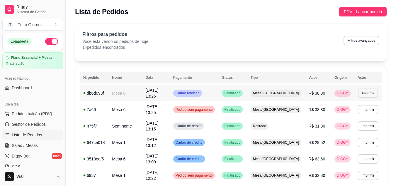
click at [370, 92] on button "Imprimir" at bounding box center [368, 92] width 20 height 9
click at [347, 113] on button "IMPRESSORA CAIXA" at bounding box center [357, 112] width 42 height 9
click at [371, 93] on button "Imprimir" at bounding box center [368, 92] width 20 height 9
click at [354, 113] on button "IMPRESSORA CAIXA" at bounding box center [357, 112] width 42 height 9
click at [23, 143] on span "Salão / Mesas" at bounding box center [25, 145] width 26 height 6
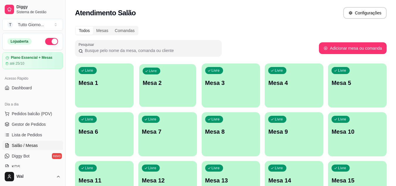
click at [154, 86] on p "Mesa 2" at bounding box center [168, 83] width 50 height 8
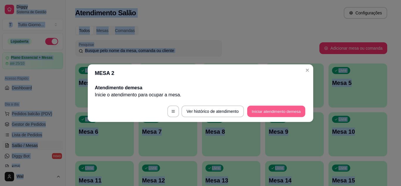
click at [288, 111] on button "Iniciar atendimento de mesa" at bounding box center [276, 110] width 58 height 11
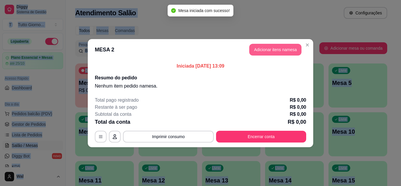
click at [272, 50] on button "Adicionar itens na mesa" at bounding box center [275, 50] width 52 height 12
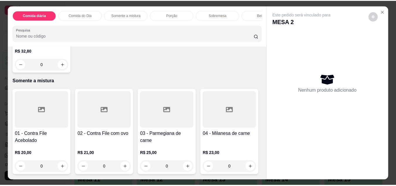
scroll to position [381, 0]
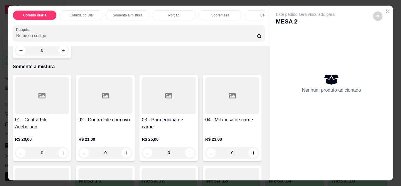
drag, startPoint x: 41, startPoint y: 96, endPoint x: 45, endPoint y: 94, distance: 3.5
click at [45, 18] on div at bounding box center [42, 0] width 54 height 37
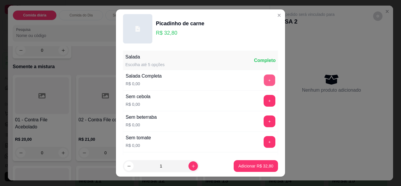
click at [264, 79] on button "+" at bounding box center [269, 79] width 11 height 11
click at [244, 168] on p "Adicionar R$ 32,80" at bounding box center [255, 166] width 35 height 6
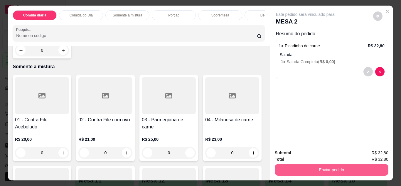
click at [336, 168] on button "Enviar pedido" at bounding box center [332, 170] width 114 height 12
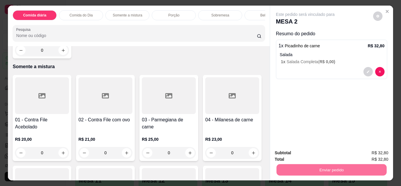
click at [371, 152] on button "Enviar pedido" at bounding box center [372, 152] width 33 height 11
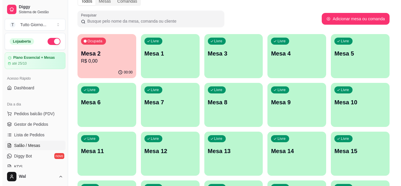
scroll to position [0, 0]
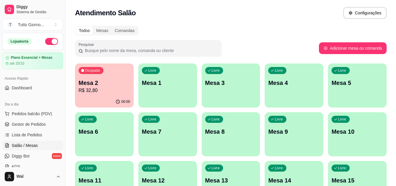
click at [98, 90] on p "R$ 32,80" at bounding box center [105, 90] width 52 height 7
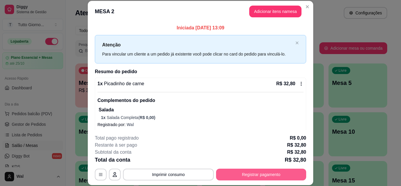
click at [250, 173] on button "Registrar pagamento" at bounding box center [261, 174] width 90 height 12
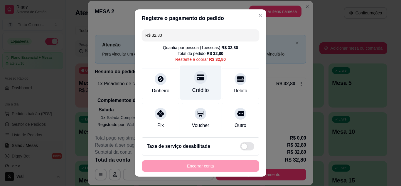
click at [194, 82] on div at bounding box center [200, 77] width 13 height 13
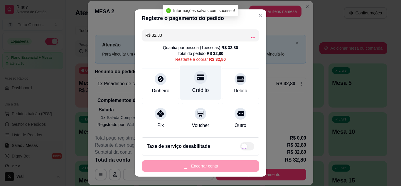
type input "R$ 0,00"
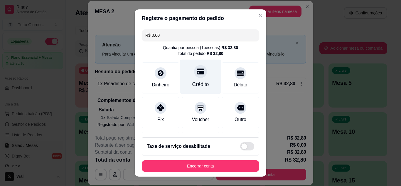
click at [197, 73] on icon at bounding box center [201, 71] width 8 height 6
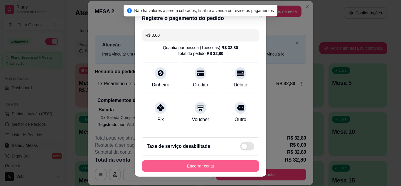
click at [203, 170] on button "Encerrar conta" at bounding box center [200, 166] width 117 height 12
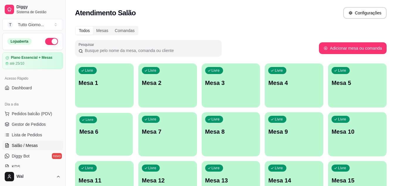
click at [113, 133] on p "Mesa 6" at bounding box center [105, 132] width 50 height 8
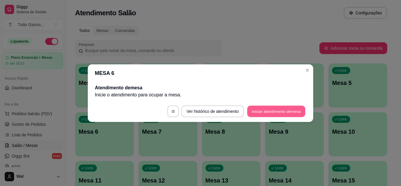
click at [266, 112] on button "Iniciar atendimento de mesa" at bounding box center [276, 110] width 58 height 11
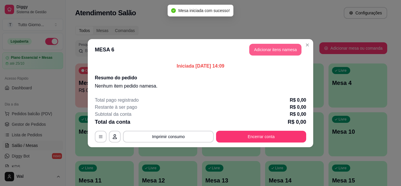
click at [283, 51] on button "Adicionar itens na mesa" at bounding box center [275, 50] width 52 height 12
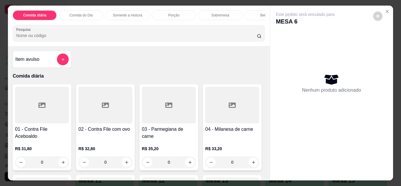
click at [116, 121] on div at bounding box center [105, 105] width 54 height 37
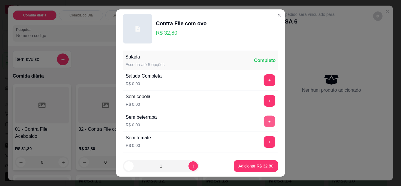
click at [264, 120] on button "+" at bounding box center [269, 120] width 11 height 11
click at [250, 169] on button "Adicionar R$ 32,80" at bounding box center [256, 166] width 44 height 12
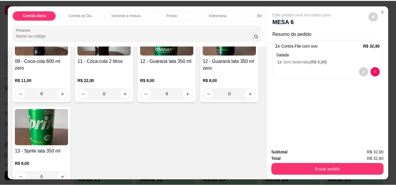
scroll to position [1144, 0]
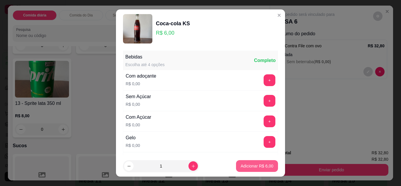
click at [245, 166] on p "Adicionar R$ 6,00" at bounding box center [257, 166] width 33 height 6
type input "1"
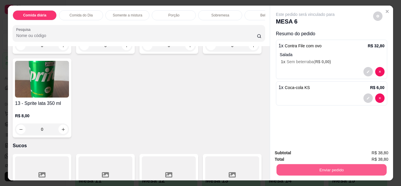
click at [324, 169] on button "Enviar pedido" at bounding box center [331, 169] width 110 height 11
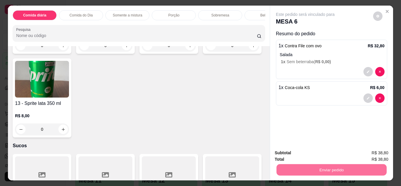
click at [370, 153] on button "Enviar pedido" at bounding box center [372, 152] width 33 height 11
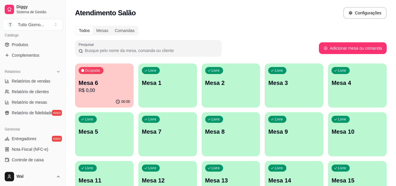
scroll to position [176, 0]
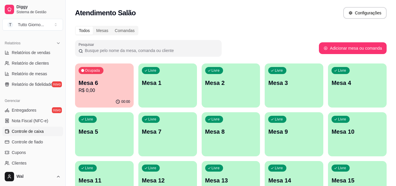
click at [33, 131] on span "Controle de caixa" at bounding box center [28, 131] width 32 height 6
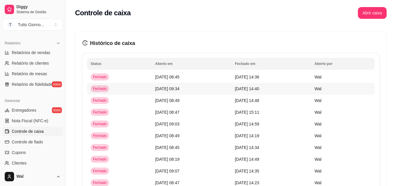
click at [172, 91] on span "[DATE] 09:34" at bounding box center [167, 88] width 24 height 5
click at [161, 78] on span "[DATE] 08:45" at bounding box center [167, 77] width 24 height 5
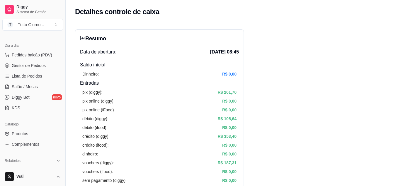
scroll to position [29, 0]
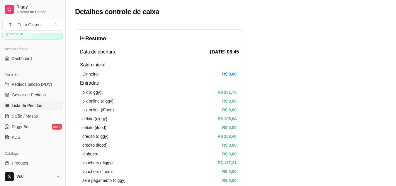
click at [37, 103] on span "Lista de Pedidos" at bounding box center [27, 105] width 31 height 6
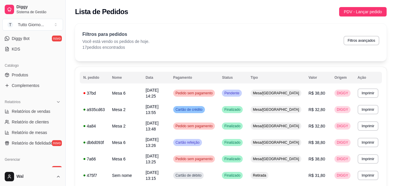
scroll to position [147, 0]
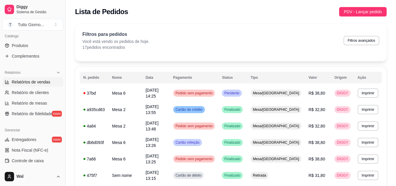
click at [34, 84] on span "Relatórios de vendas" at bounding box center [31, 82] width 39 height 6
select select "ALL"
select select "0"
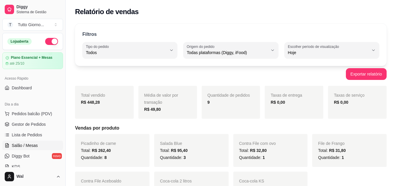
click at [23, 147] on span "Salão / Mesas" at bounding box center [25, 145] width 26 height 6
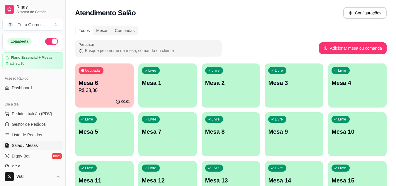
click at [104, 82] on p "Mesa 6" at bounding box center [105, 83] width 52 height 8
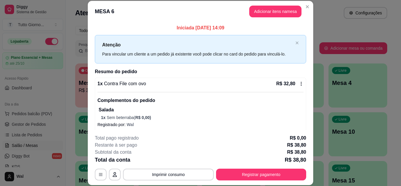
scroll to position [28, 0]
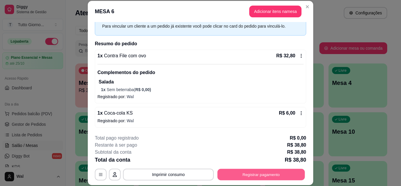
click at [263, 178] on button "Registrar pagamento" at bounding box center [260, 173] width 87 height 11
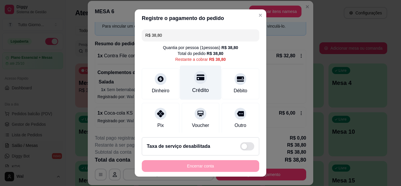
click at [187, 83] on div "Crédito" at bounding box center [200, 82] width 41 height 34
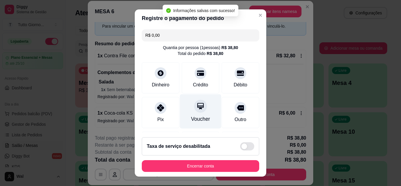
type input "R$ 0,00"
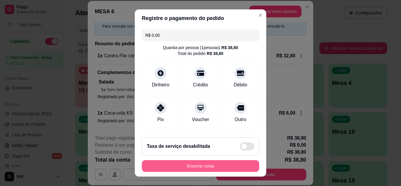
click at [208, 163] on button "Encerrar conta" at bounding box center [200, 166] width 117 height 12
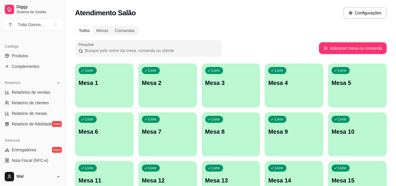
scroll to position [147, 0]
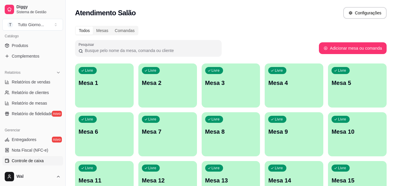
click at [26, 164] on link "Controle de caixa" at bounding box center [32, 160] width 61 height 9
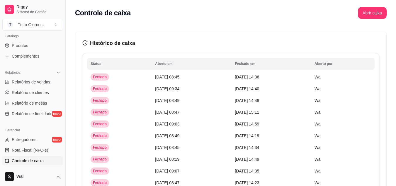
click at [31, 160] on span "Controle de caixa" at bounding box center [28, 161] width 32 height 6
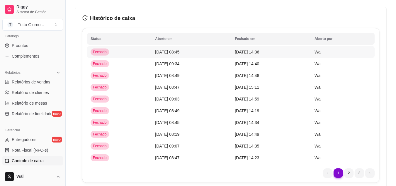
scroll to position [53, 0]
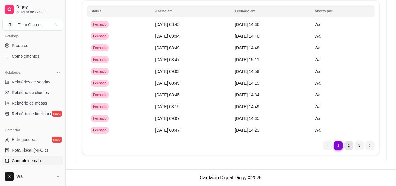
click at [350, 144] on li "2" at bounding box center [348, 145] width 9 height 9
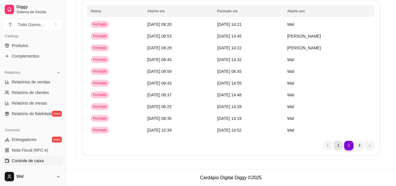
click at [338, 147] on li "1" at bounding box center [338, 145] width 9 height 9
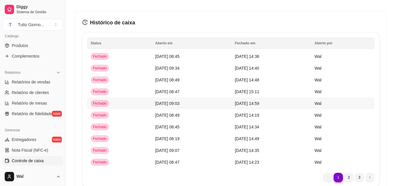
scroll to position [0, 0]
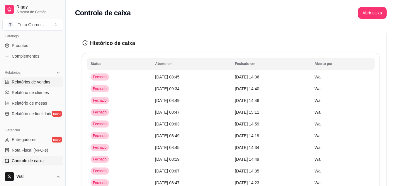
click at [24, 81] on span "Relatórios de vendas" at bounding box center [31, 82] width 39 height 6
select select "ALL"
select select "0"
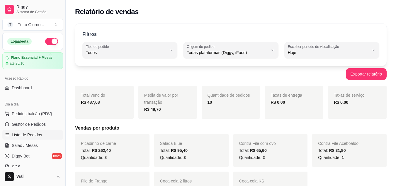
click at [30, 136] on span "Lista de Pedidos" at bounding box center [27, 135] width 31 height 6
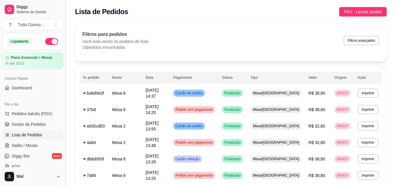
click at [64, 76] on button "Toggle Sidebar" at bounding box center [65, 93] width 5 height 186
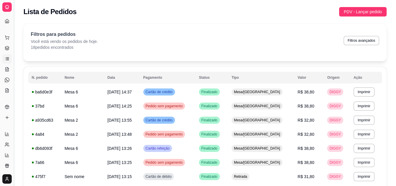
select select "ALL"
select select "0"
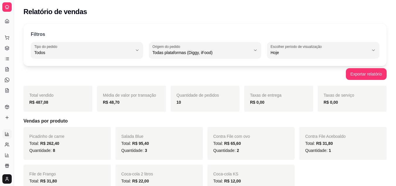
click at [5, 11] on div at bounding box center [6, 6] width 9 height 9
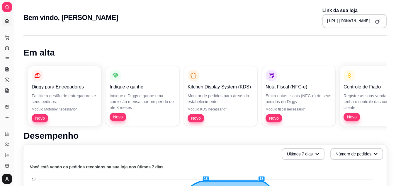
drag, startPoint x: 12, startPoint y: 28, endPoint x: 70, endPoint y: 28, distance: 57.5
click at [9, 24] on div "Dia a dia" at bounding box center [6, 27] width 9 height 9
drag, startPoint x: 16, startPoint y: 40, endPoint x: 79, endPoint y: 40, distance: 63.1
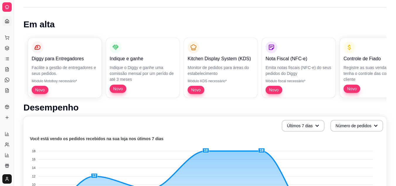
scroll to position [59, 0]
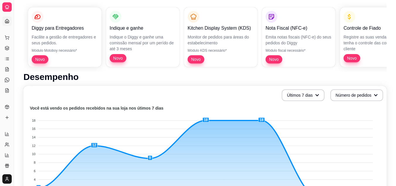
click at [6, 23] on div "Dia a dia" at bounding box center [6, 27] width 9 height 9
click at [6, 117] on icon at bounding box center [7, 117] width 5 height 5
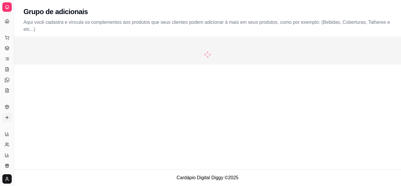
click at [6, 117] on icon at bounding box center [7, 117] width 3 height 0
